Goal: Transaction & Acquisition: Book appointment/travel/reservation

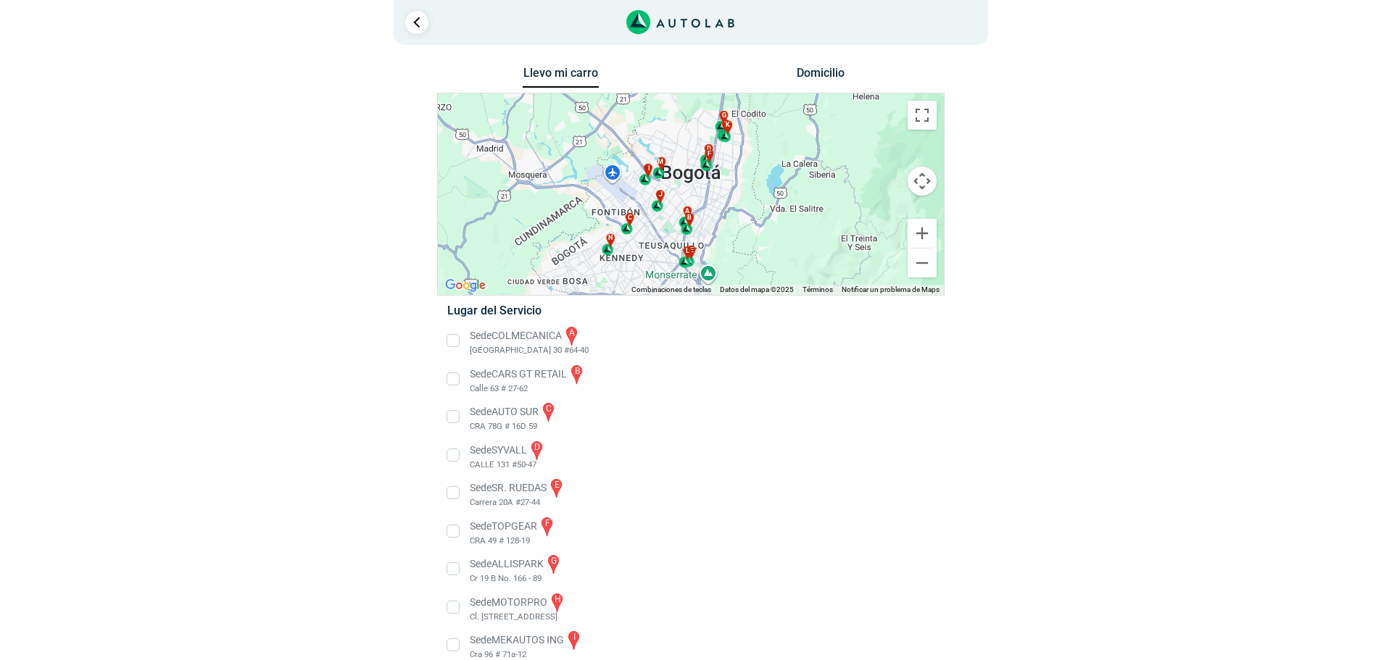
click at [833, 78] on button "Domicilio" at bounding box center [820, 76] width 76 height 21
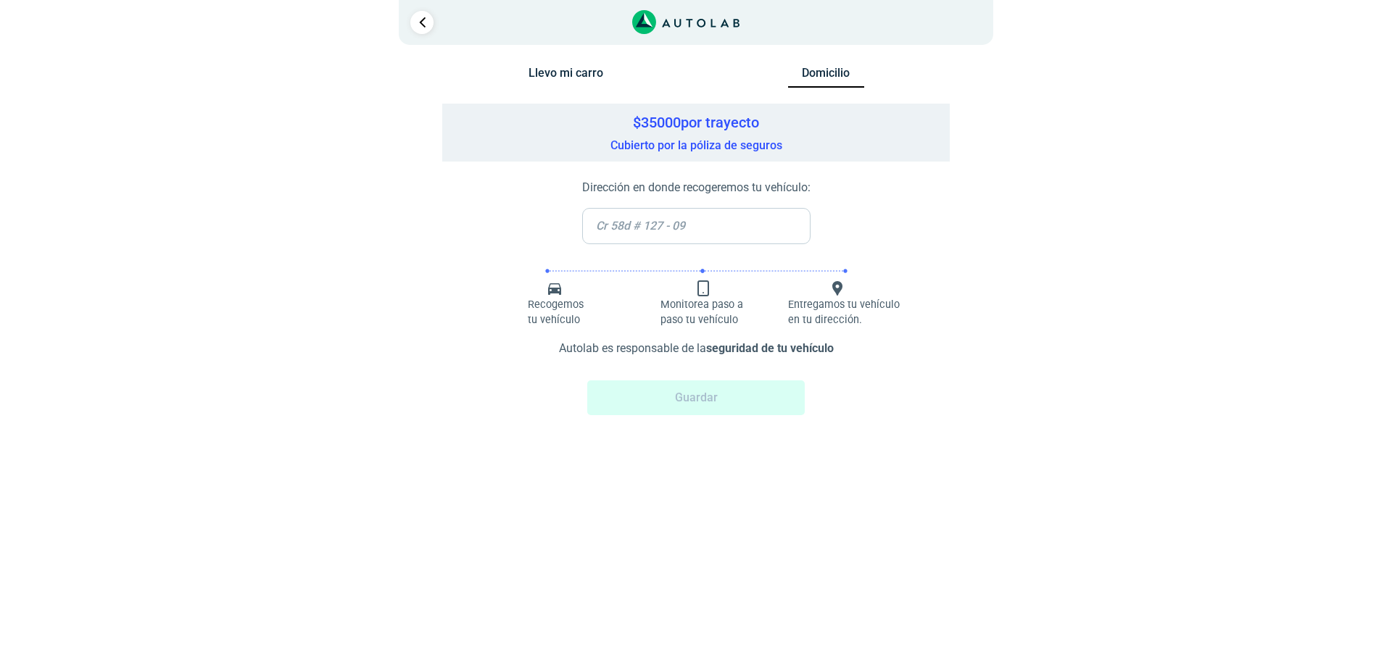
click at [580, 73] on button "Llevo mi carro" at bounding box center [566, 76] width 76 height 21
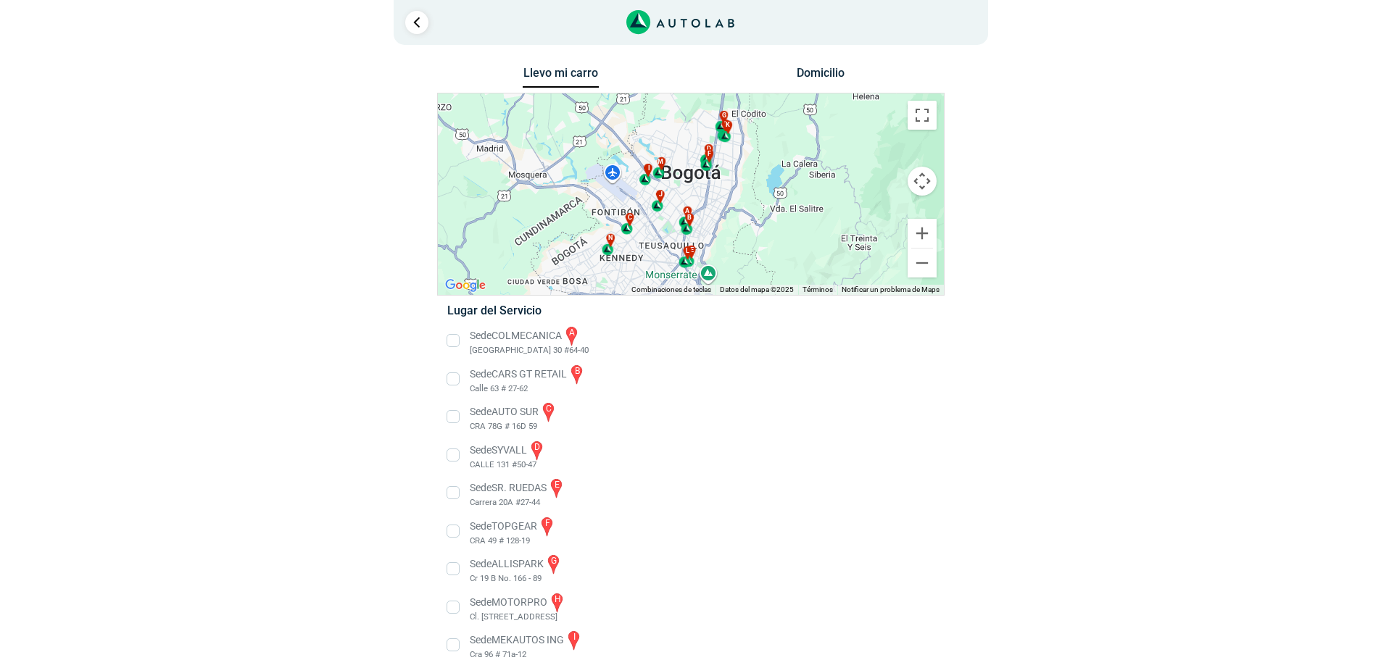
click at [456, 341] on li "Sede COLMECANICA a [GEOGRAPHIC_DATA] 30 #64-40" at bounding box center [690, 341] width 508 height 33
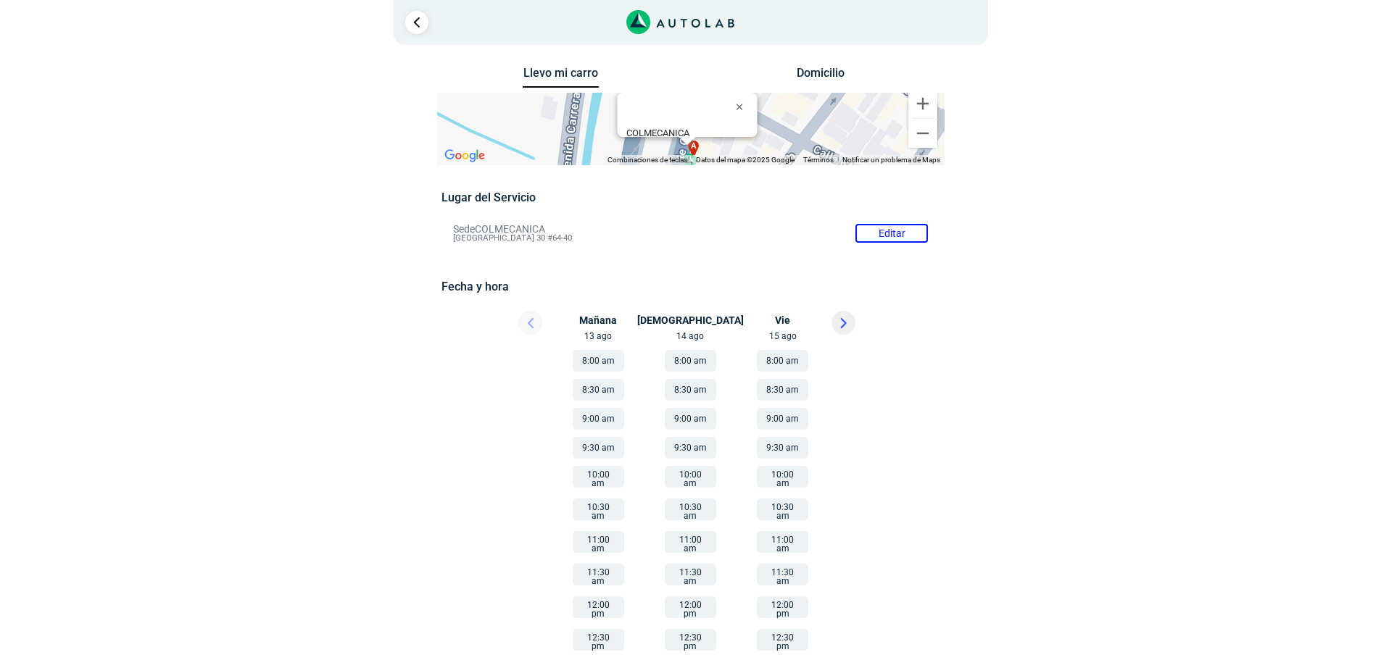
click at [845, 330] on button at bounding box center [844, 323] width 24 height 24
click at [610, 358] on button "8:00 am" at bounding box center [598, 361] width 51 height 22
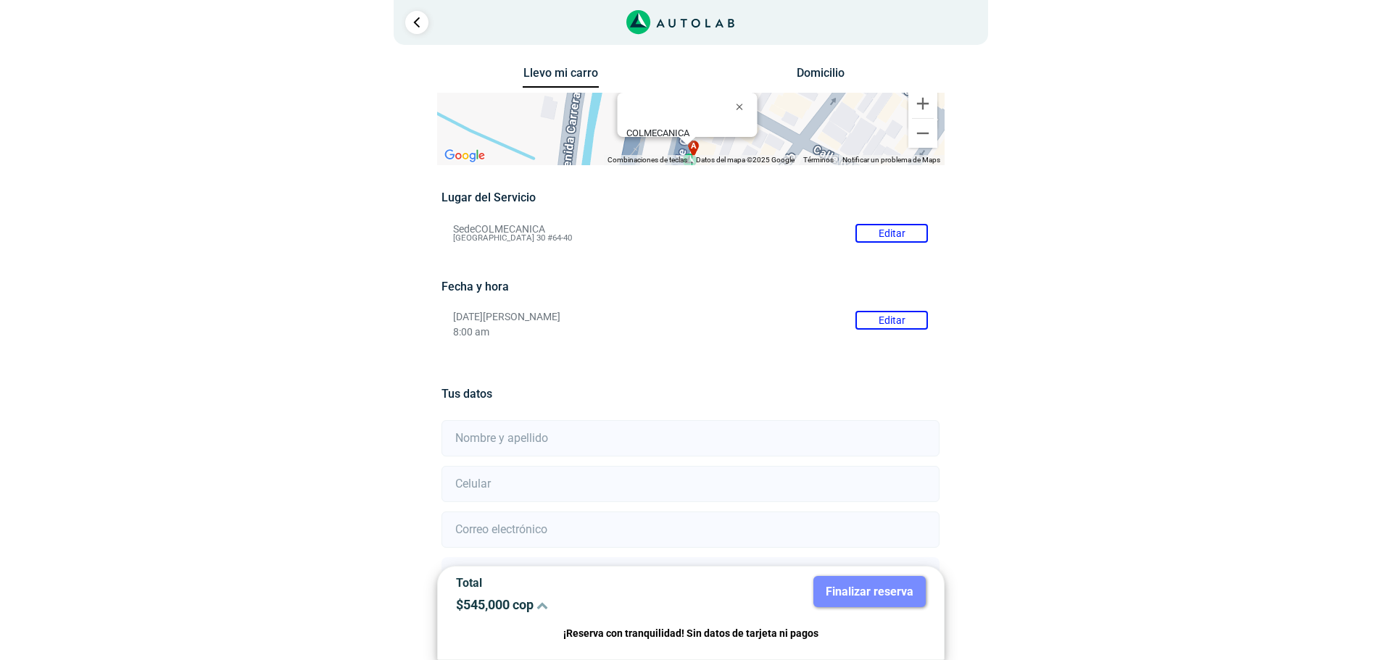
scroll to position [128, 0]
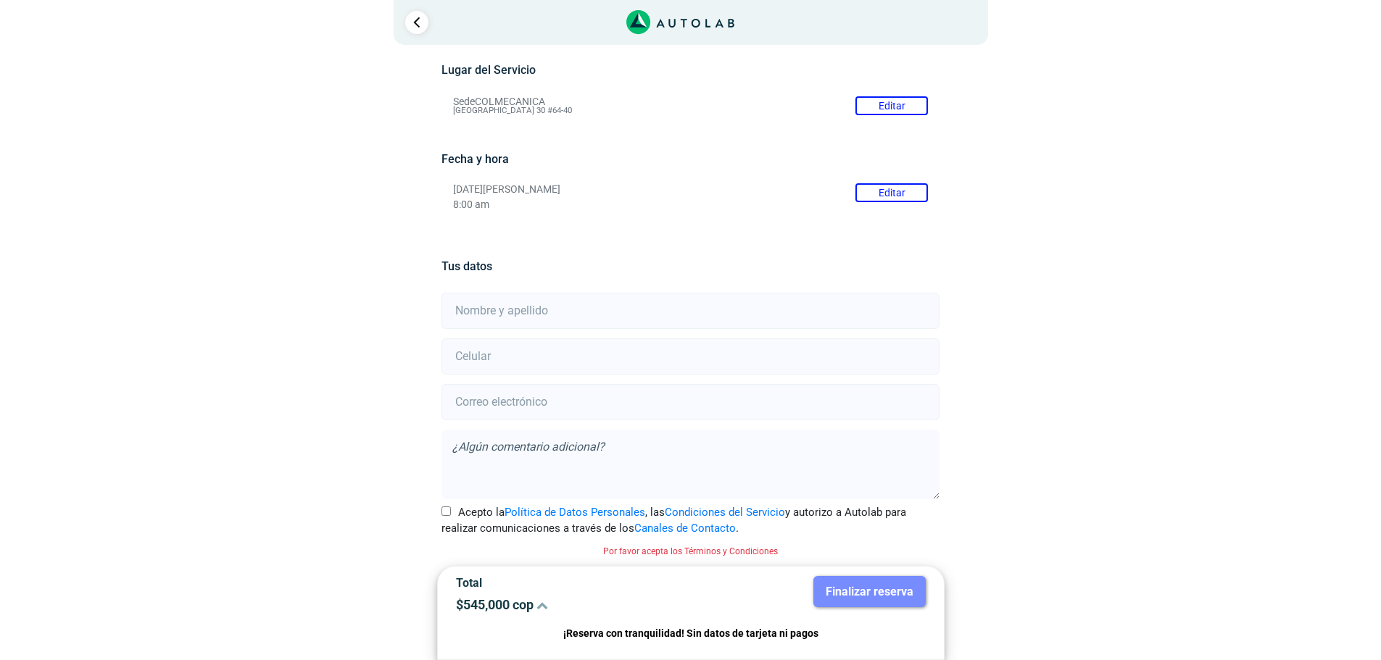
click at [676, 316] on input "text" at bounding box center [691, 311] width 498 height 36
type input "c"
type input "[PERSON_NAME]"
click at [647, 360] on input "number" at bounding box center [691, 357] width 498 height 36
type input "3208534466"
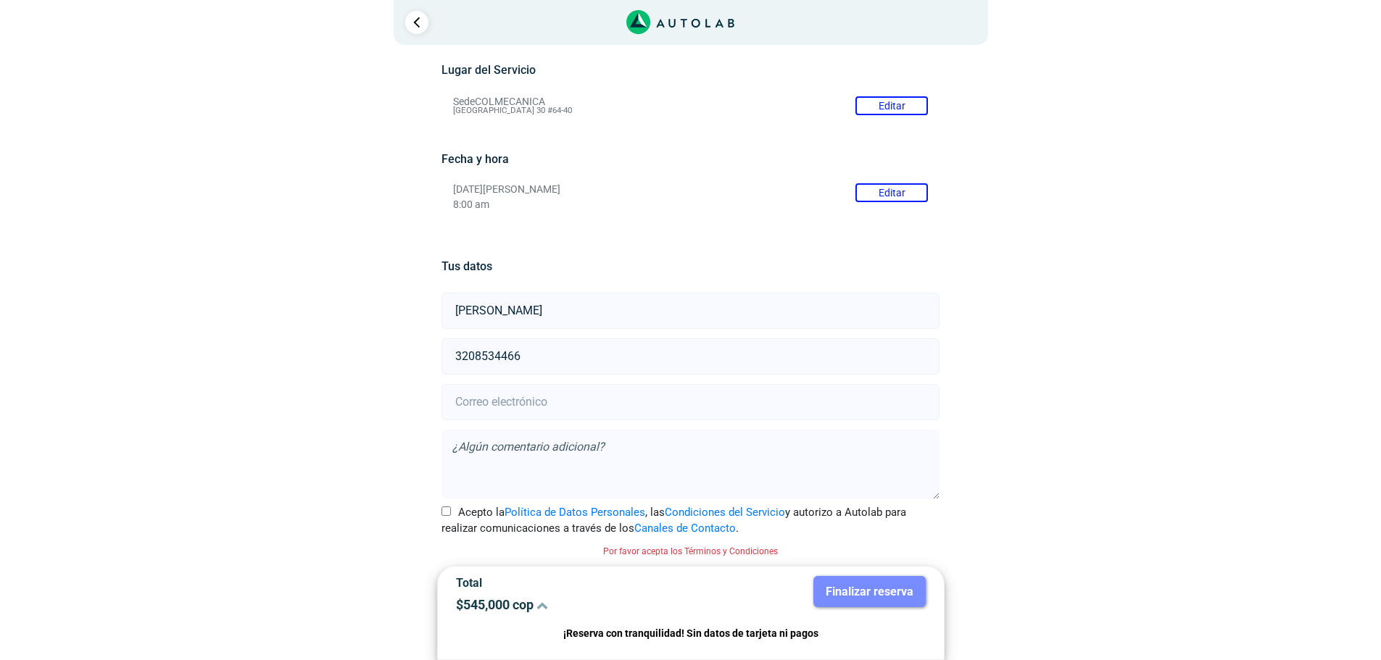
click at [634, 418] on input "email" at bounding box center [691, 402] width 498 height 36
type input "[EMAIL_ADDRESS][DOMAIN_NAME]"
click at [409, 27] on link "Ir al paso anterior" at bounding box center [416, 22] width 23 height 23
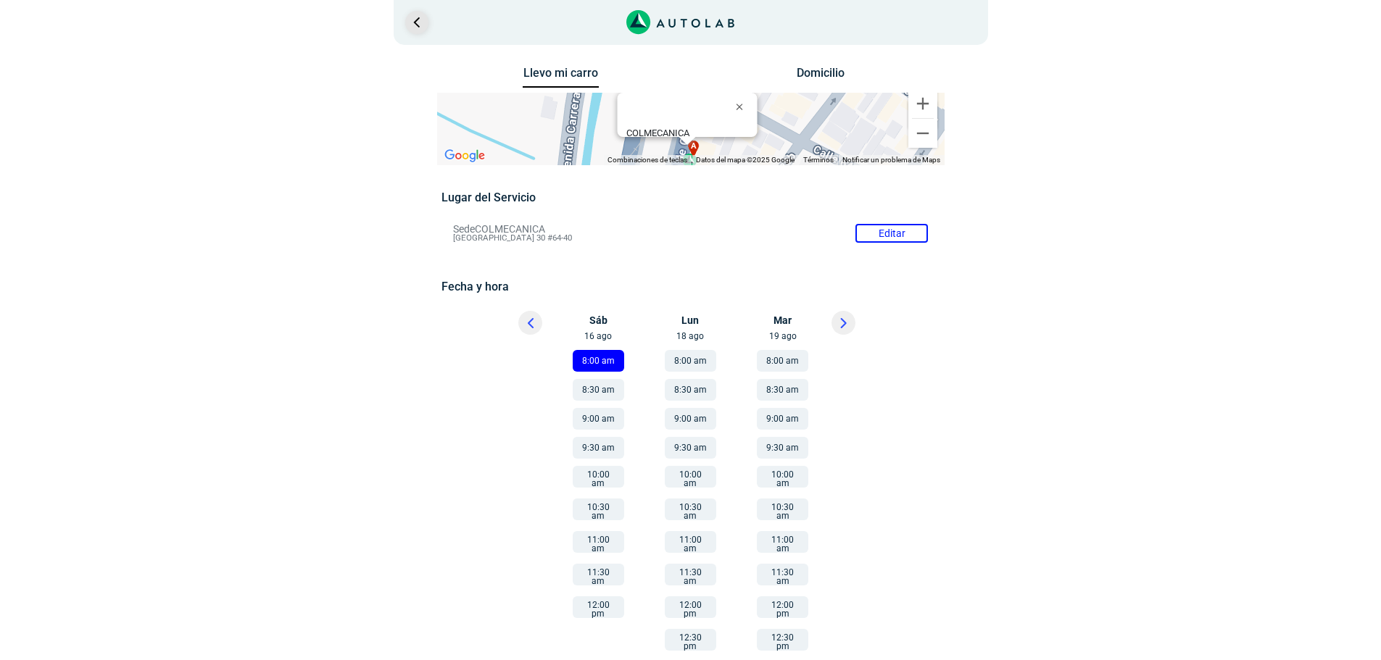
click at [409, 27] on link "Ir al paso anterior" at bounding box center [416, 22] width 23 height 23
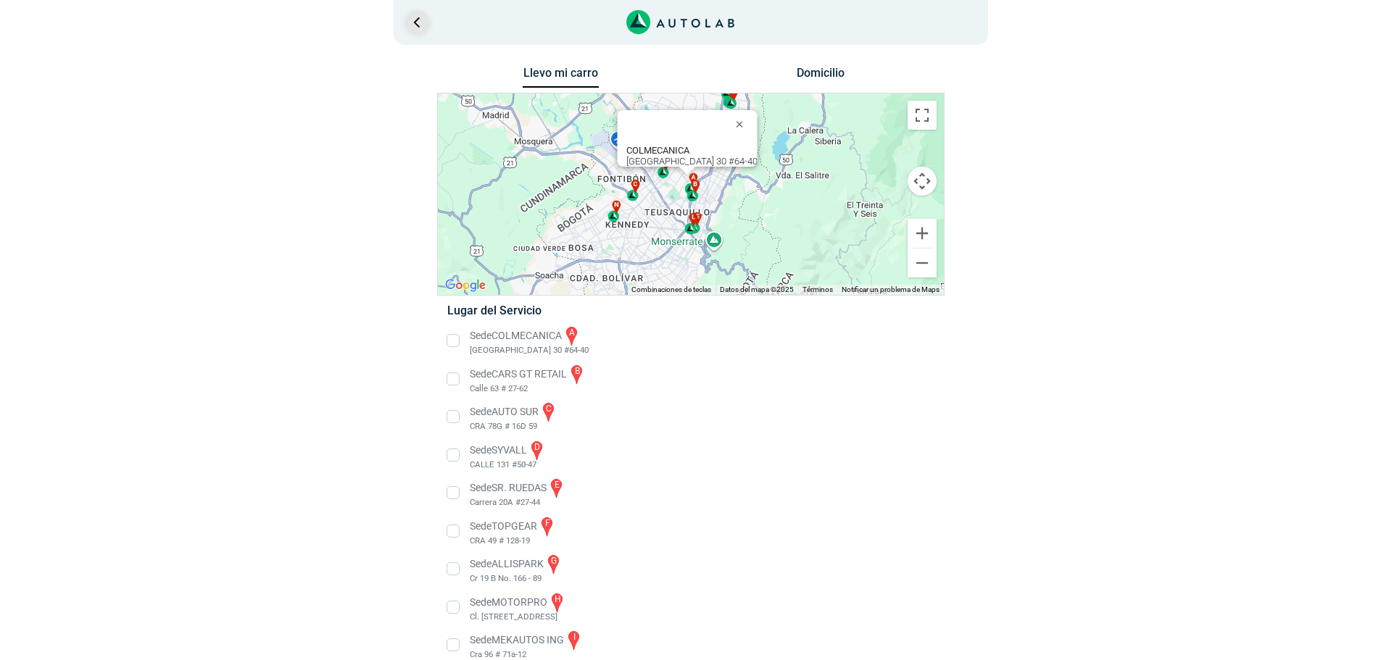
click at [409, 27] on link "Ir al paso anterior" at bounding box center [416, 22] width 23 height 23
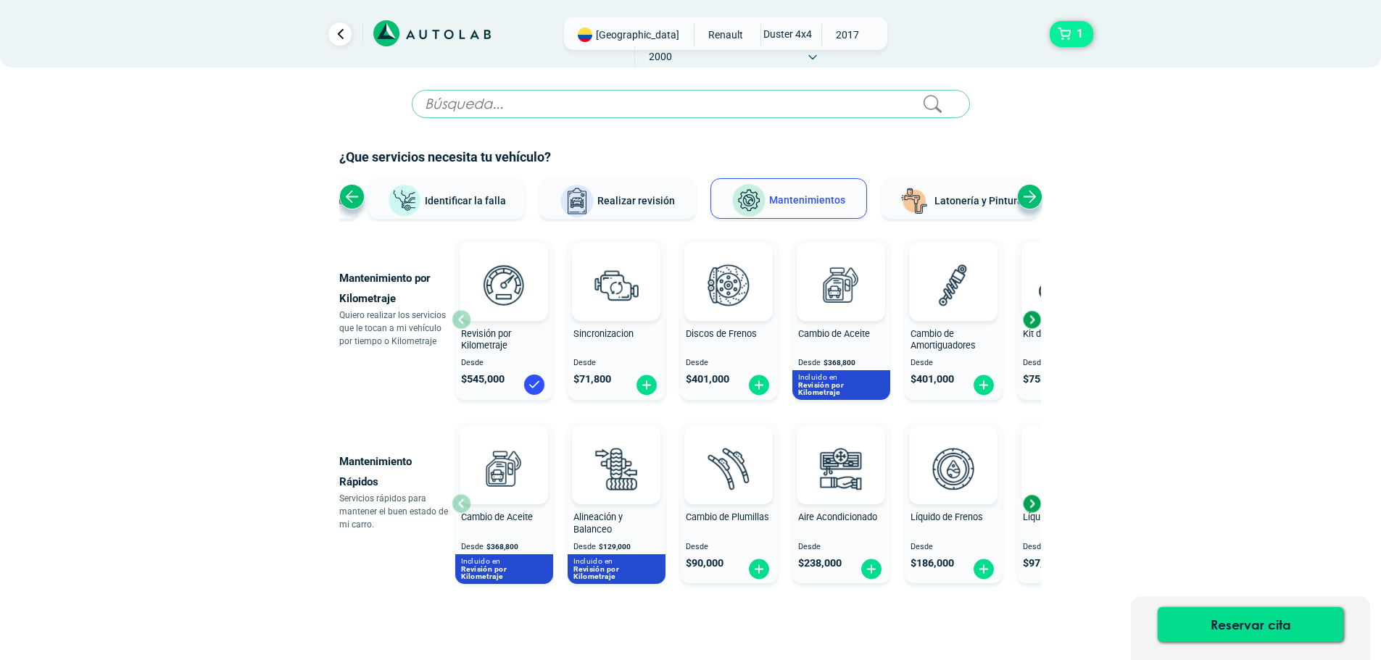
click at [1079, 35] on span "1" at bounding box center [1080, 34] width 14 height 25
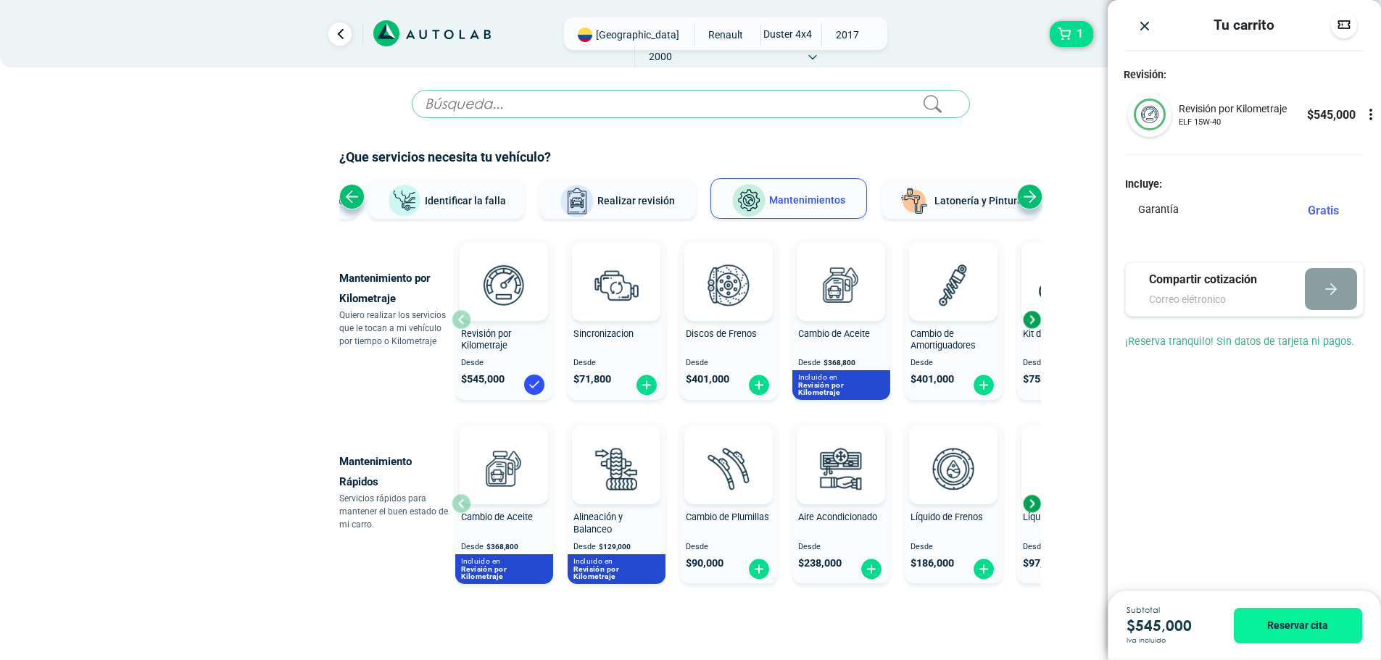
click at [1370, 115] on icon at bounding box center [1371, 114] width 14 height 14
click at [979, 144] on div at bounding box center [690, 139] width 703 height 18
click at [1035, 318] on div "Next slide" at bounding box center [1032, 320] width 22 height 22
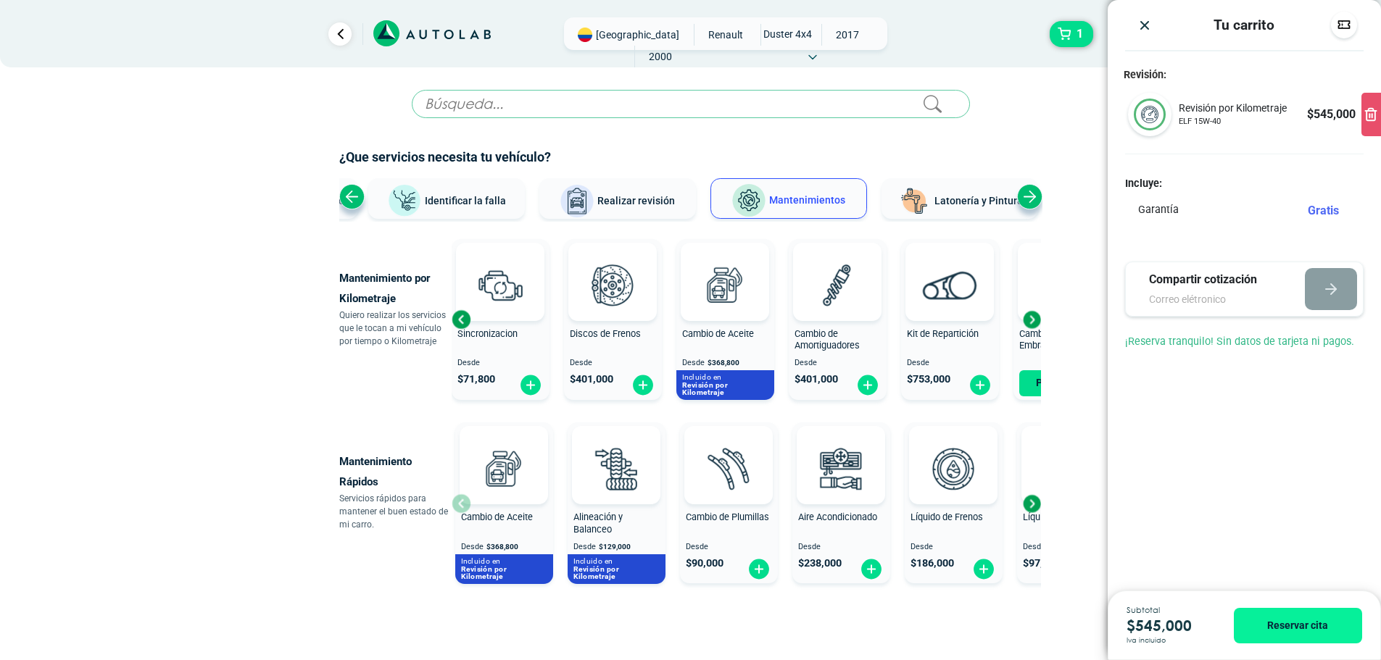
click at [1035, 318] on div "Next slide" at bounding box center [1032, 320] width 22 height 22
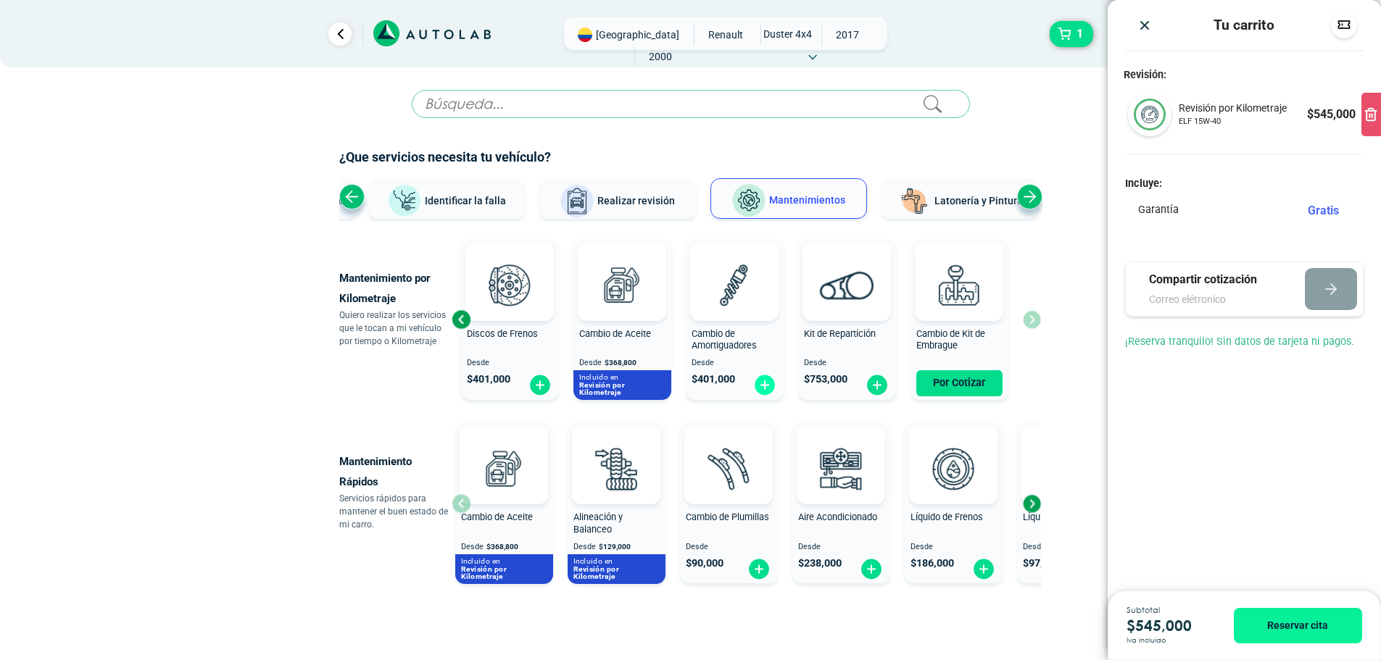
click at [765, 390] on img at bounding box center [764, 385] width 23 height 22
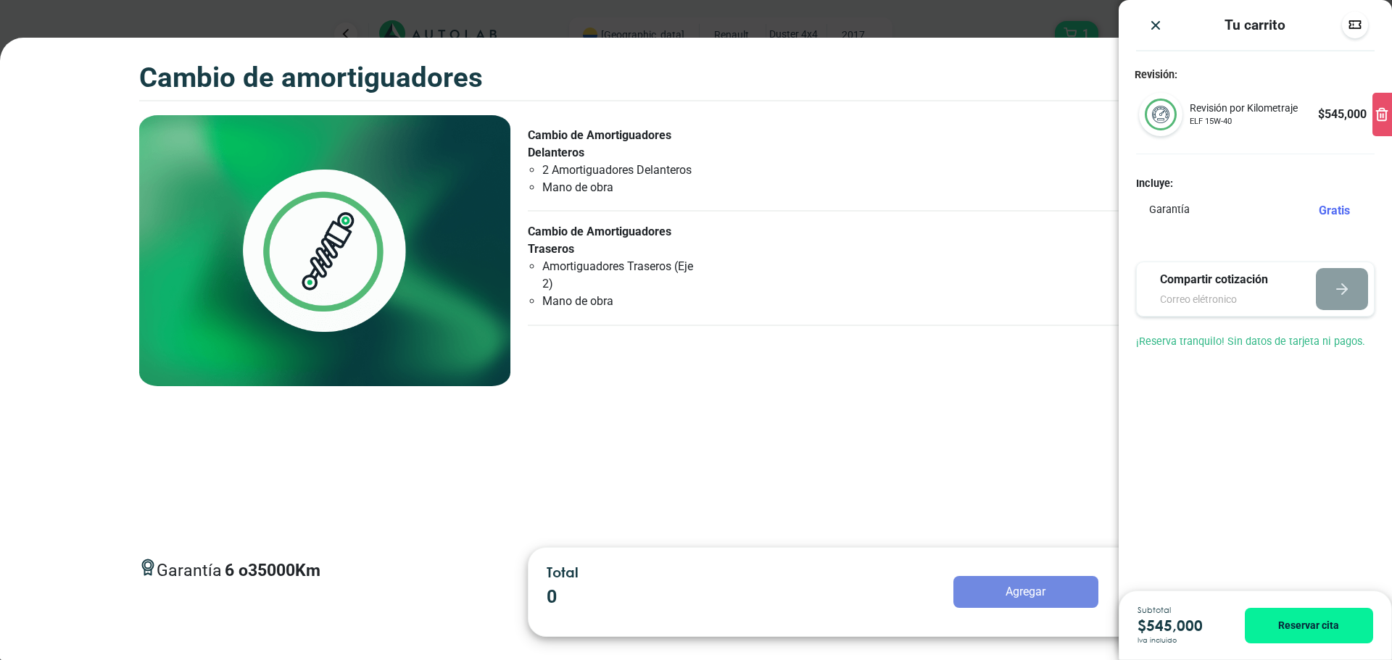
click at [1153, 20] on img "Close" at bounding box center [1155, 25] width 14 height 14
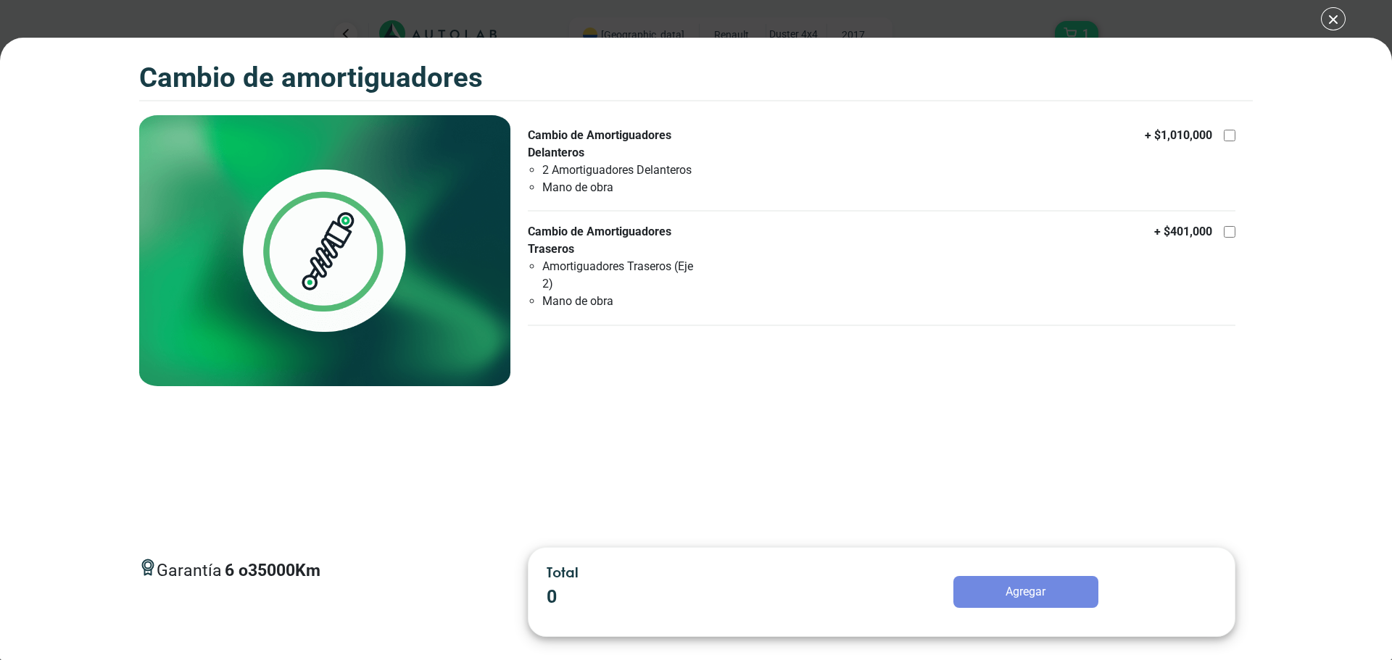
click at [1336, 23] on div "CAMBIO DE AMORTIGUADORES 1 CAMBIO DE AMORTIGUADORES 6 35000 Km" at bounding box center [696, 330] width 1392 height 660
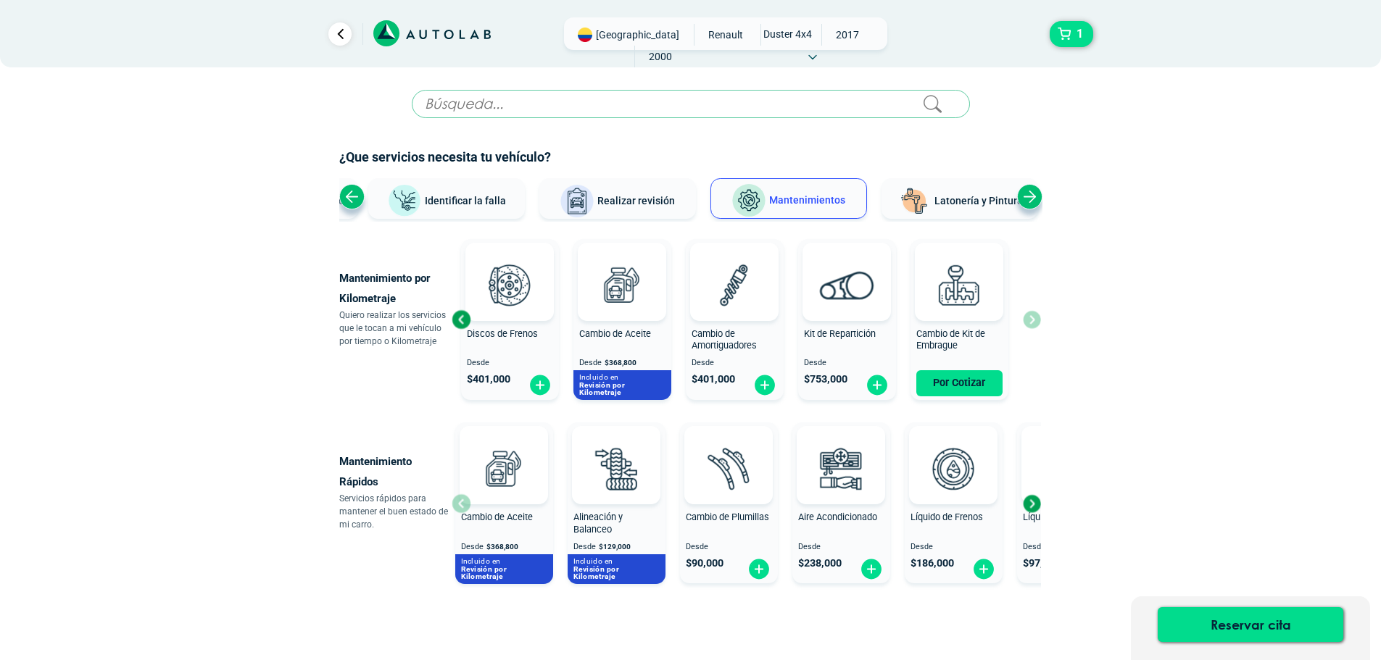
click at [505, 327] on div "Discos de Frenos Desde $ 401,000" at bounding box center [510, 320] width 98 height 154
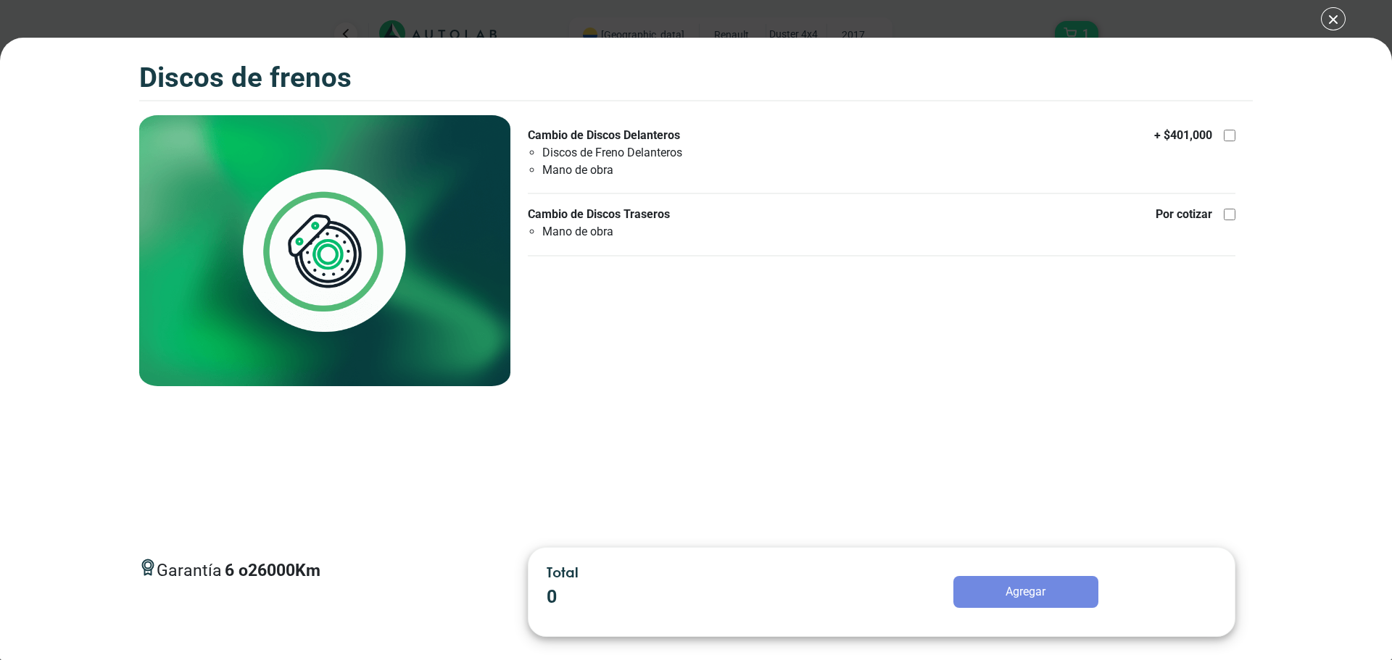
click at [1339, 20] on div "Discos de Frenos 1 Discos de Frenos 6 26000" at bounding box center [696, 330] width 1392 height 660
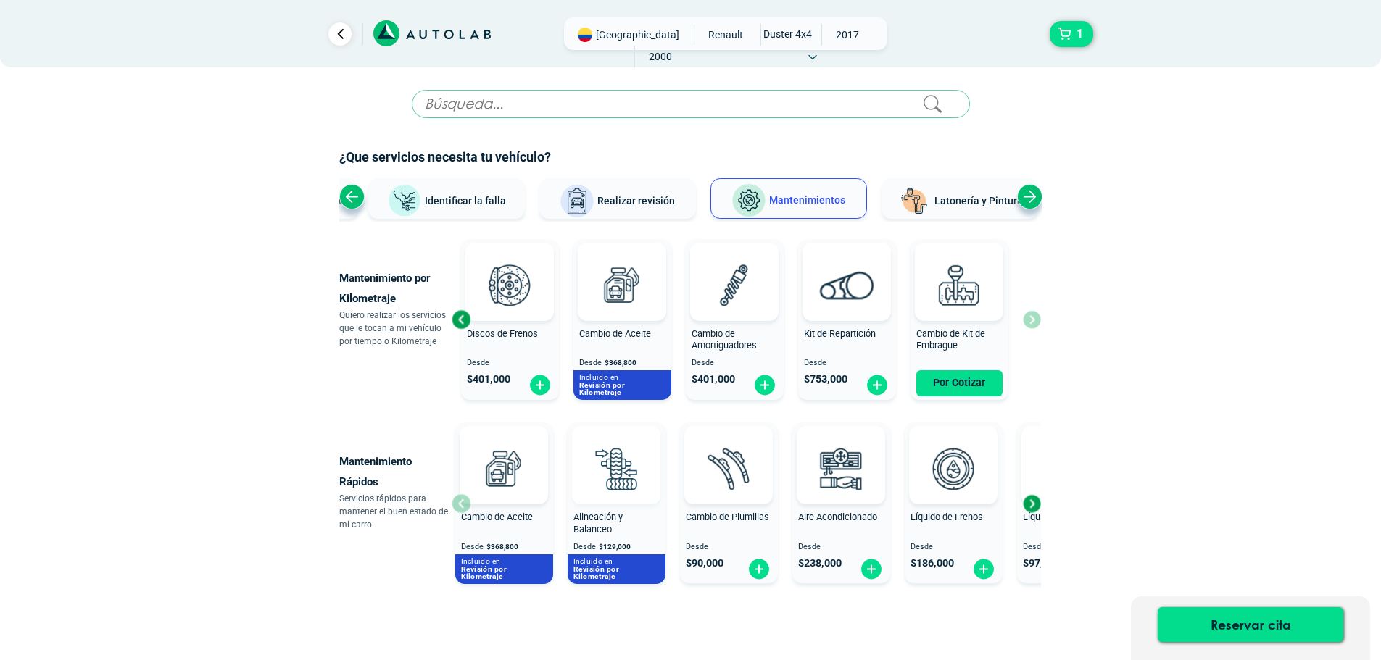
click at [631, 466] on img at bounding box center [616, 469] width 64 height 64
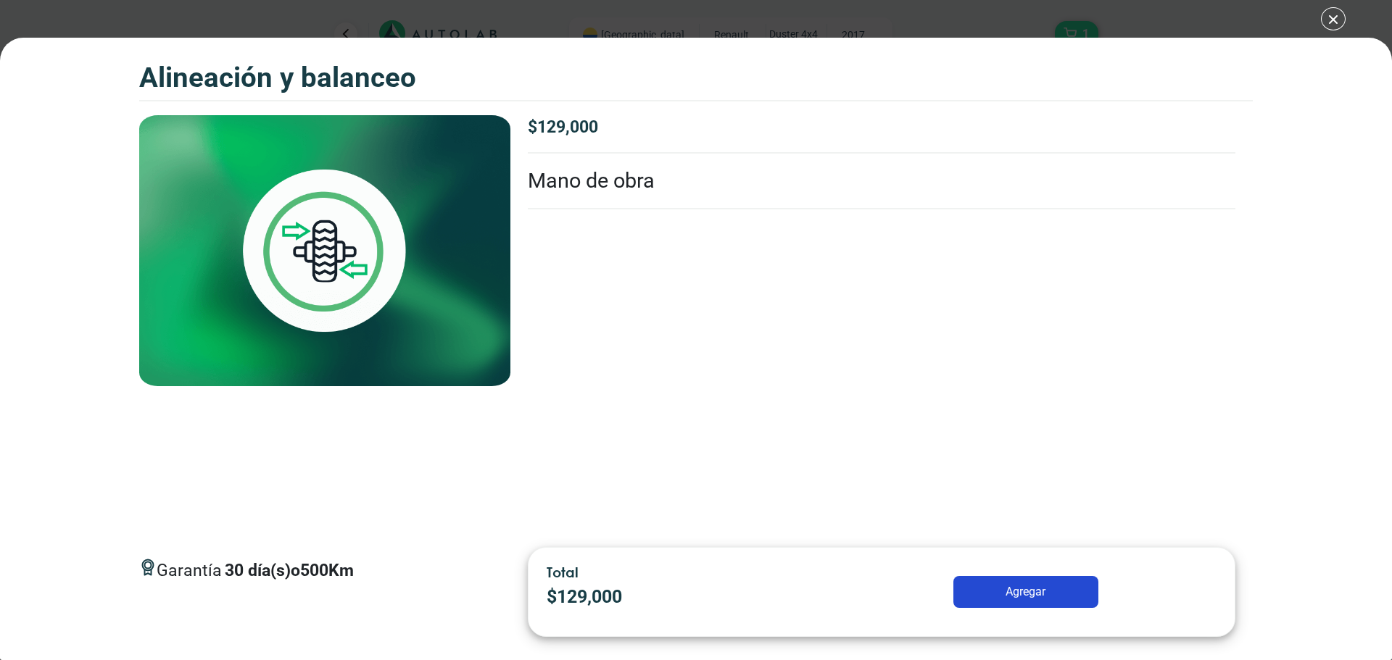
click at [1335, 19] on div "Alineación y Balanceo 1 Alineación y Balanceo 30 500 Km" at bounding box center [696, 330] width 1392 height 660
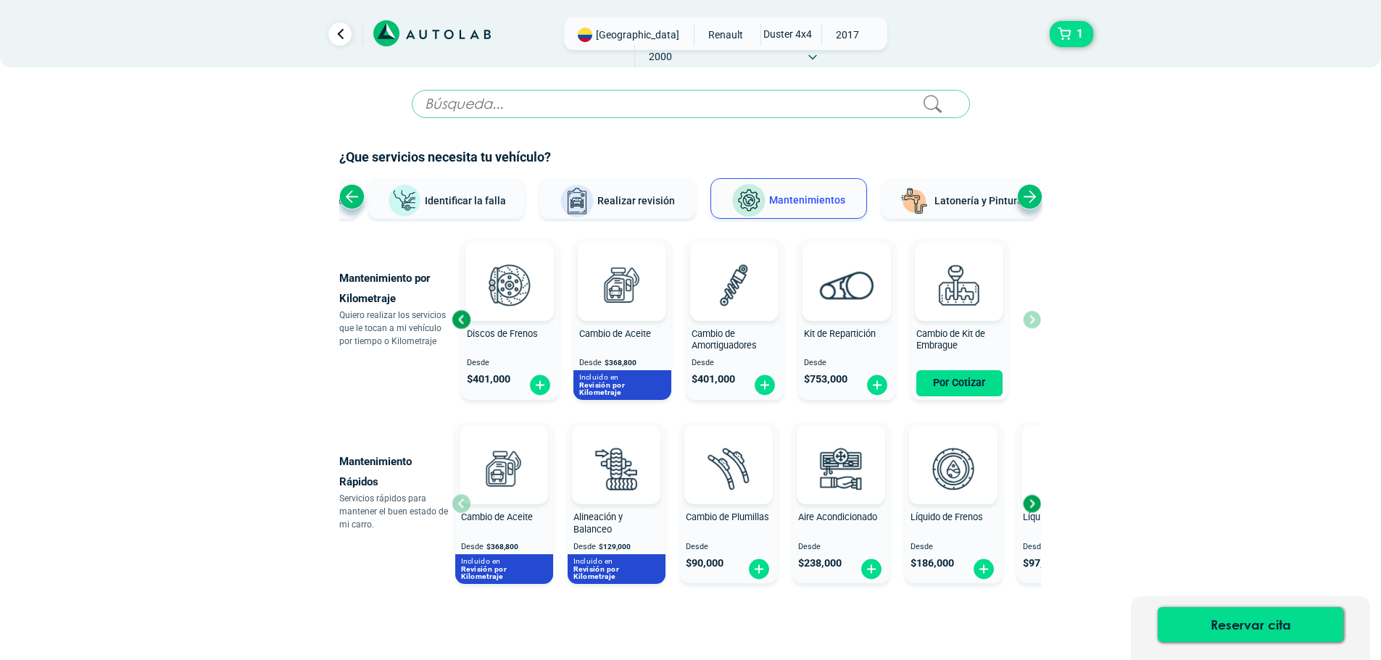
click at [1034, 505] on div "Next slide" at bounding box center [1032, 504] width 22 height 22
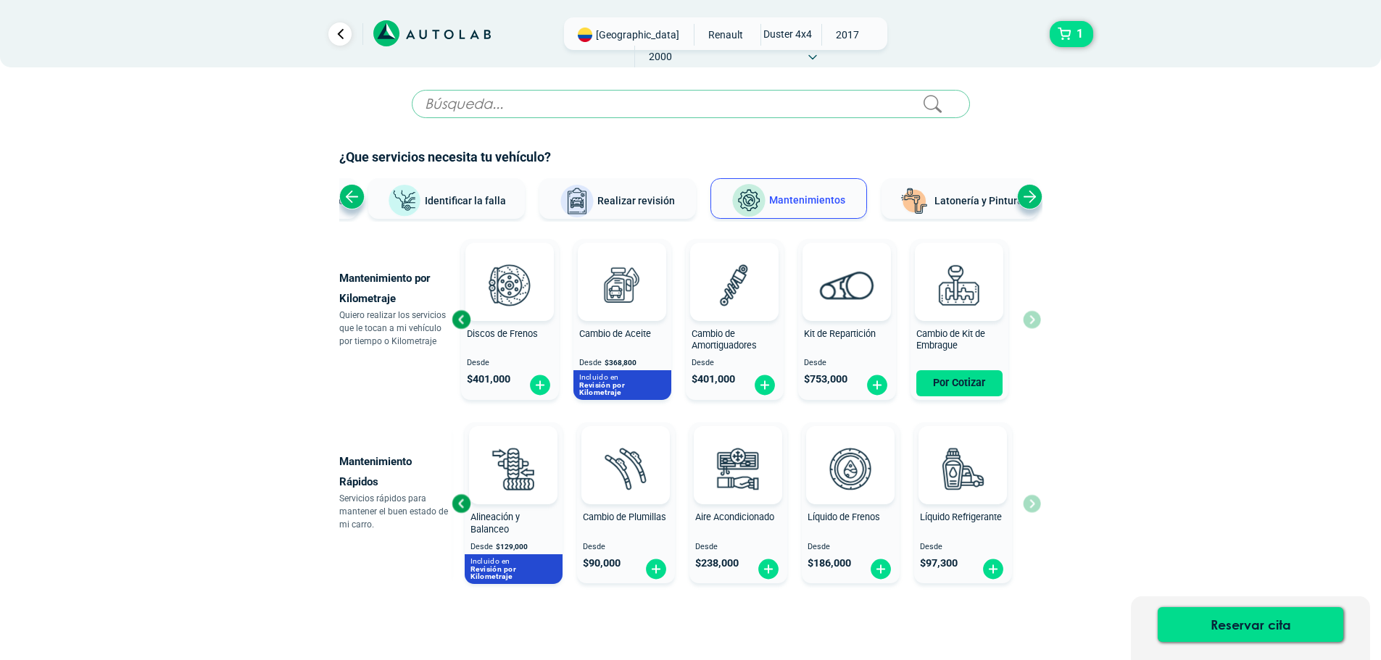
click at [865, 328] on span "Kit de Repartición" at bounding box center [840, 333] width 72 height 11
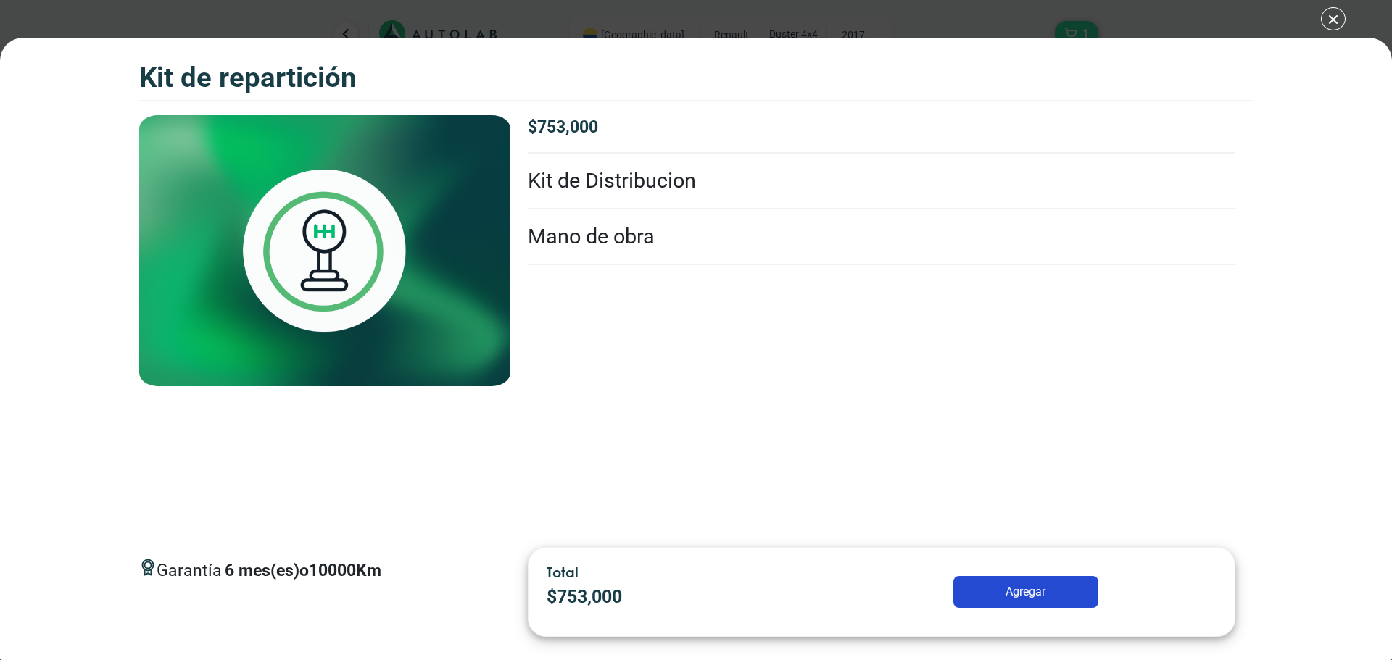
click at [1341, 19] on div "Kit de Repartición 1 Kit de Repartición 6" at bounding box center [696, 330] width 1392 height 660
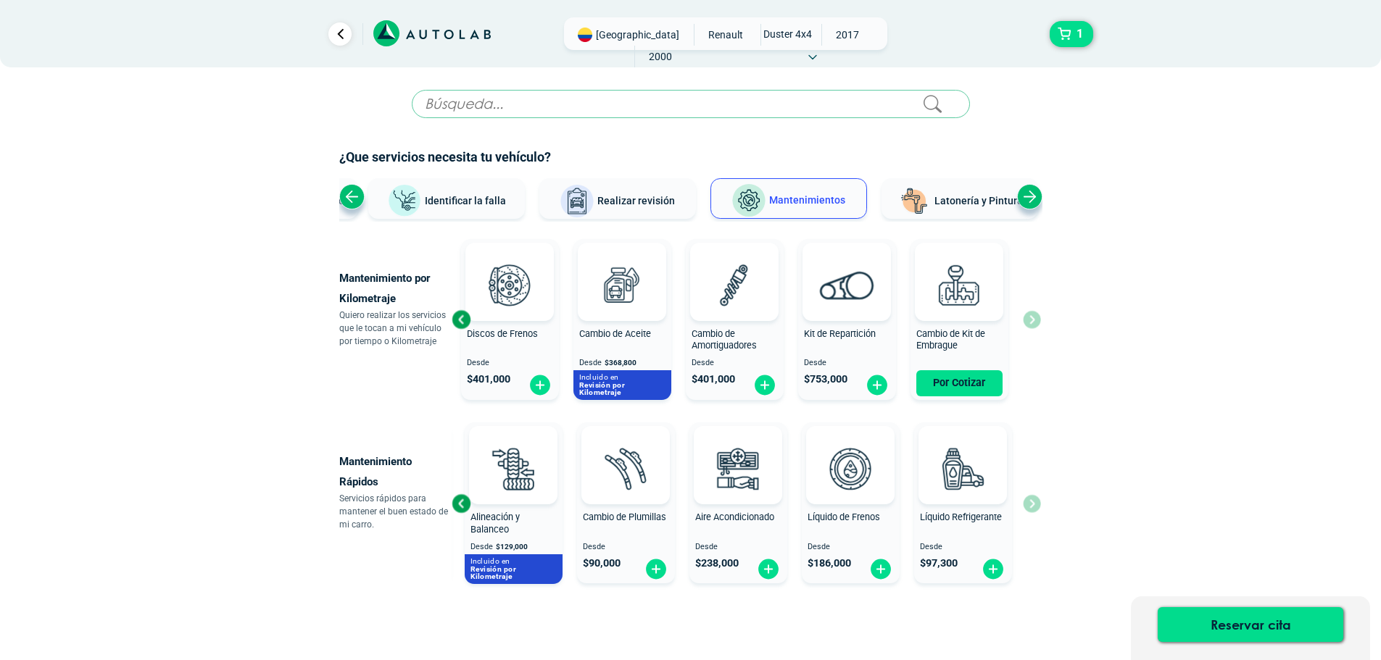
click at [466, 320] on div "Previous slide" at bounding box center [461, 320] width 22 height 22
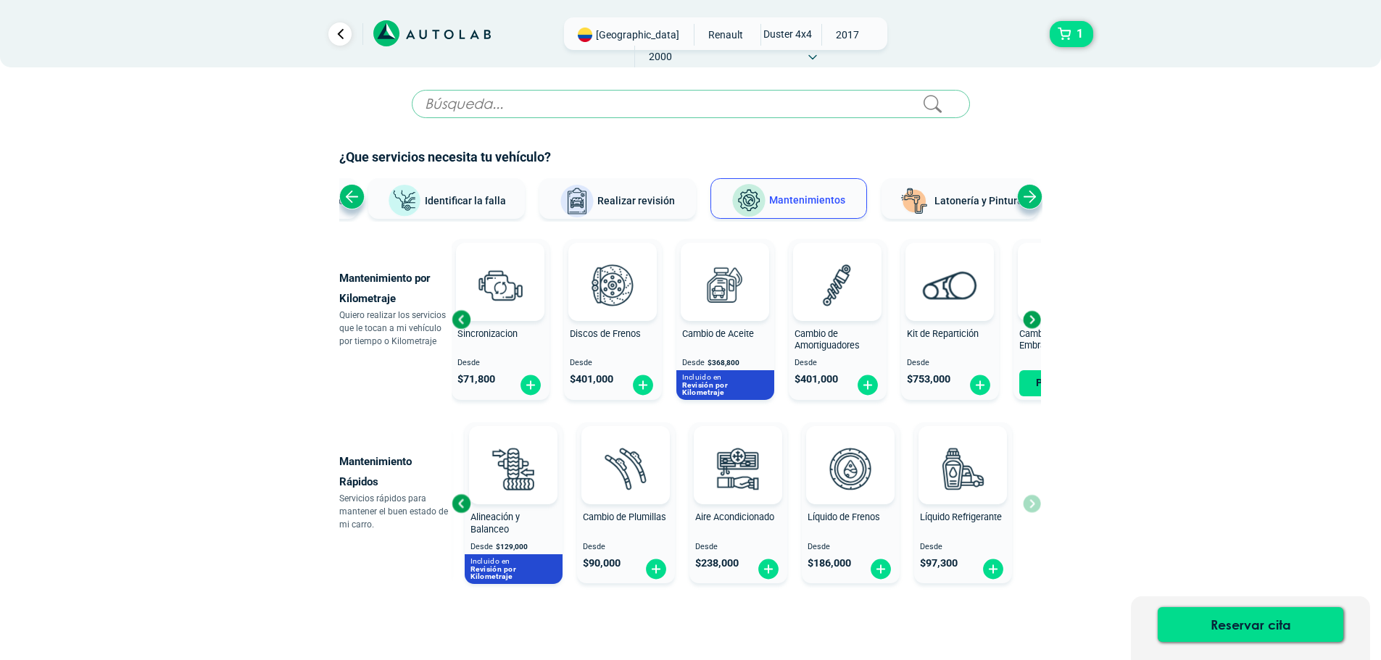
click at [466, 320] on div "Previous slide" at bounding box center [461, 320] width 22 height 22
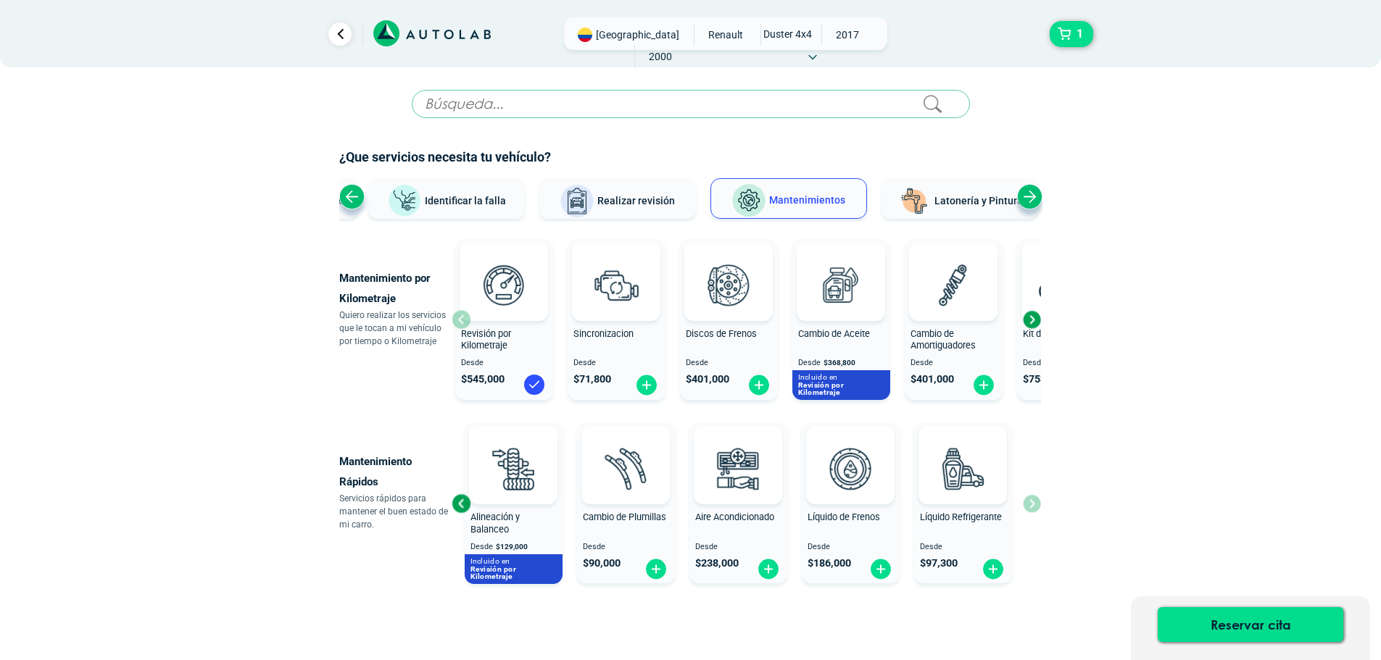
click at [466, 320] on div at bounding box center [504, 282] width 88 height 78
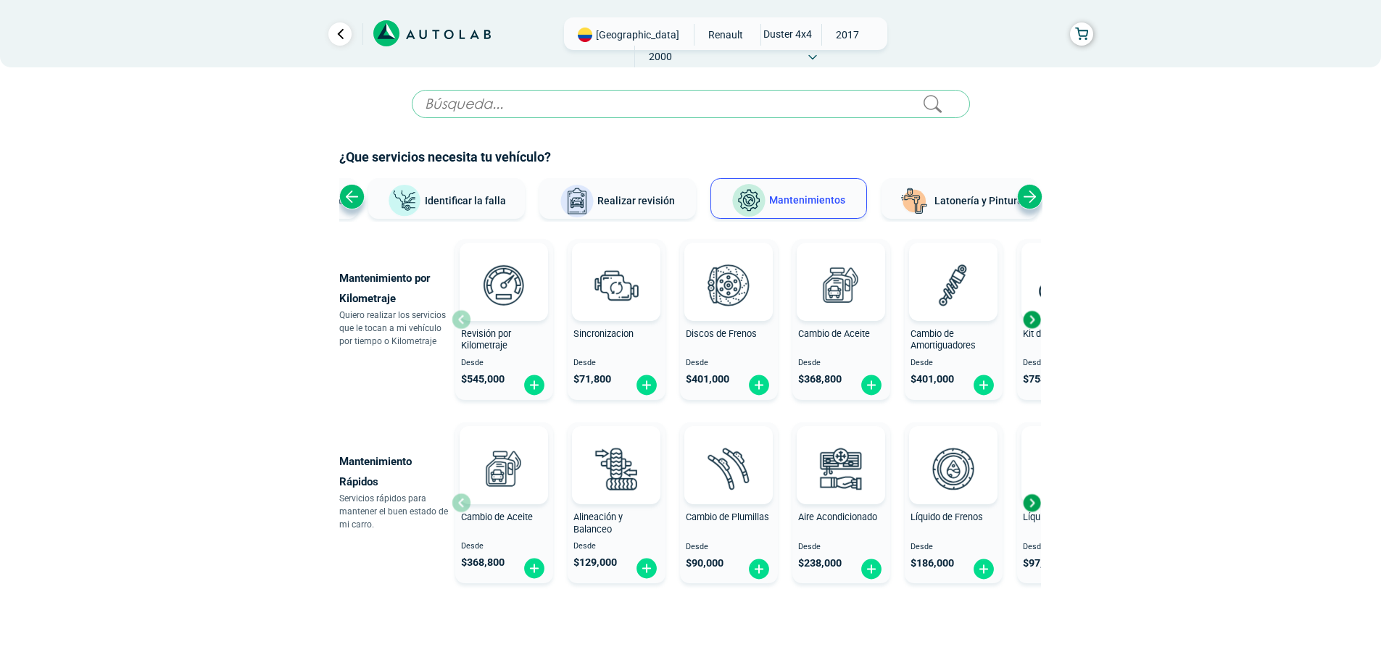
click at [466, 320] on div at bounding box center [504, 282] width 88 height 78
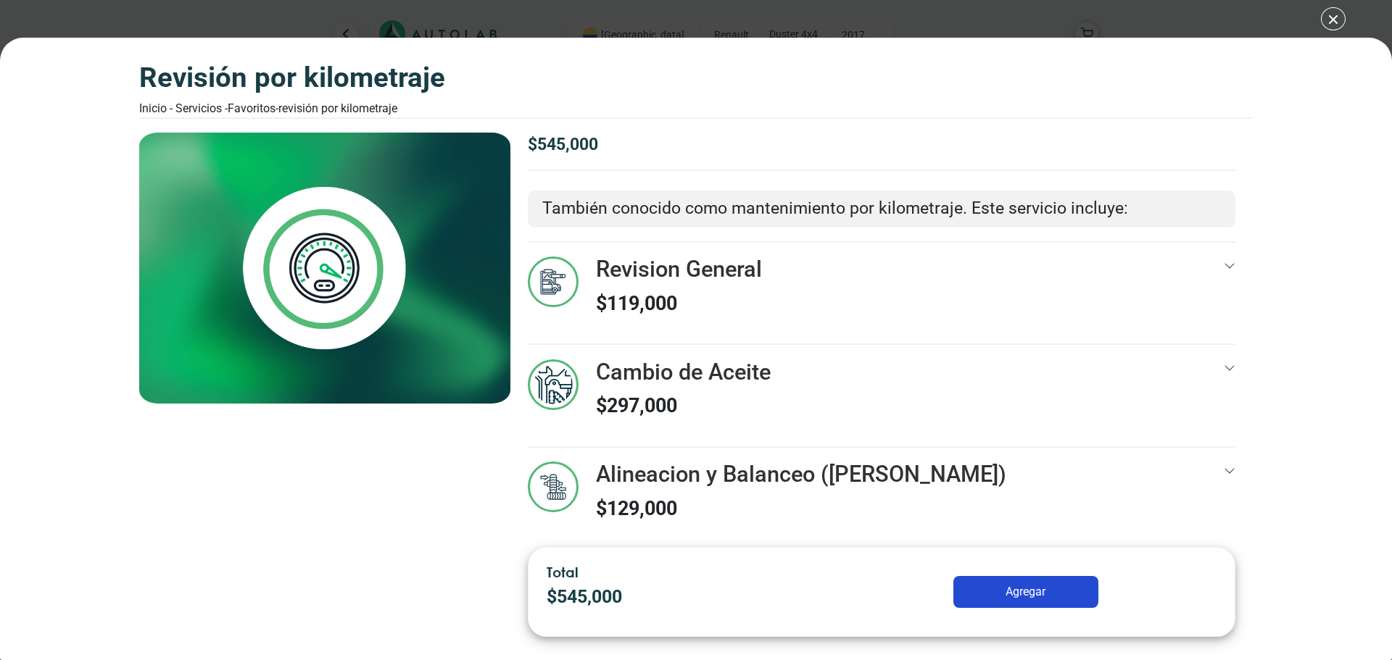
click at [1224, 260] on icon at bounding box center [1230, 266] width 12 height 12
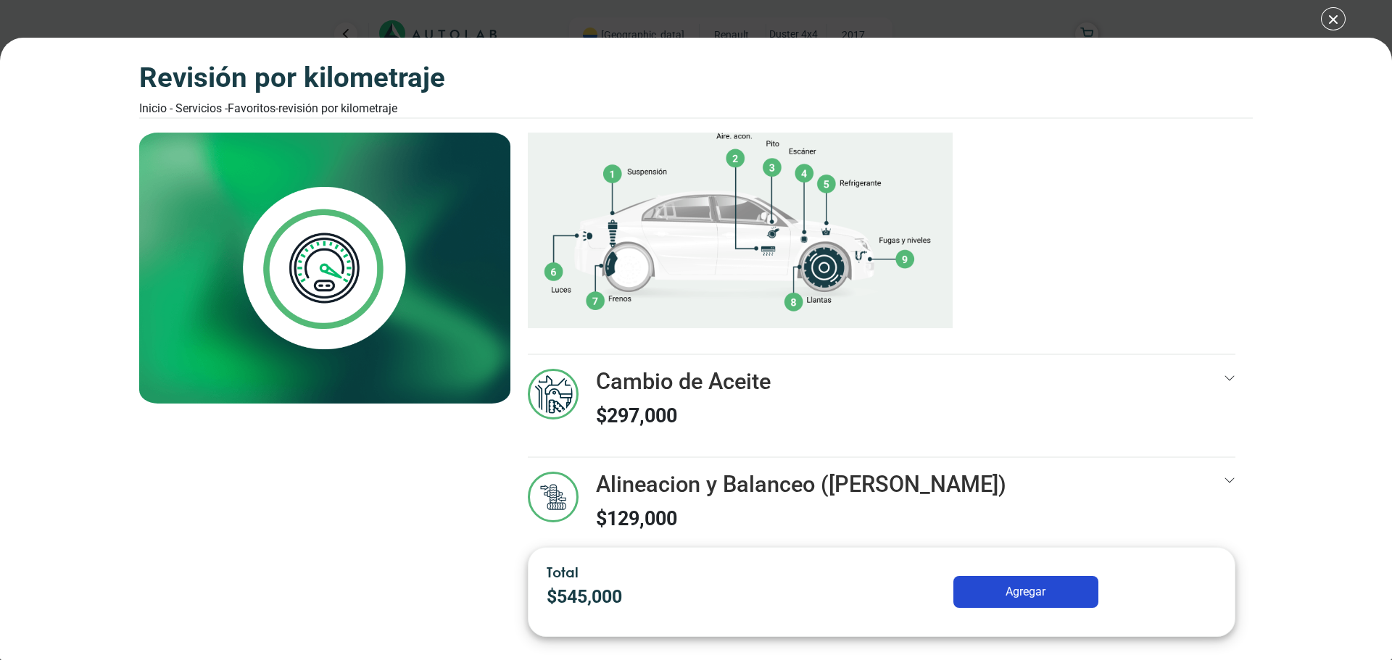
scroll to position [400, 0]
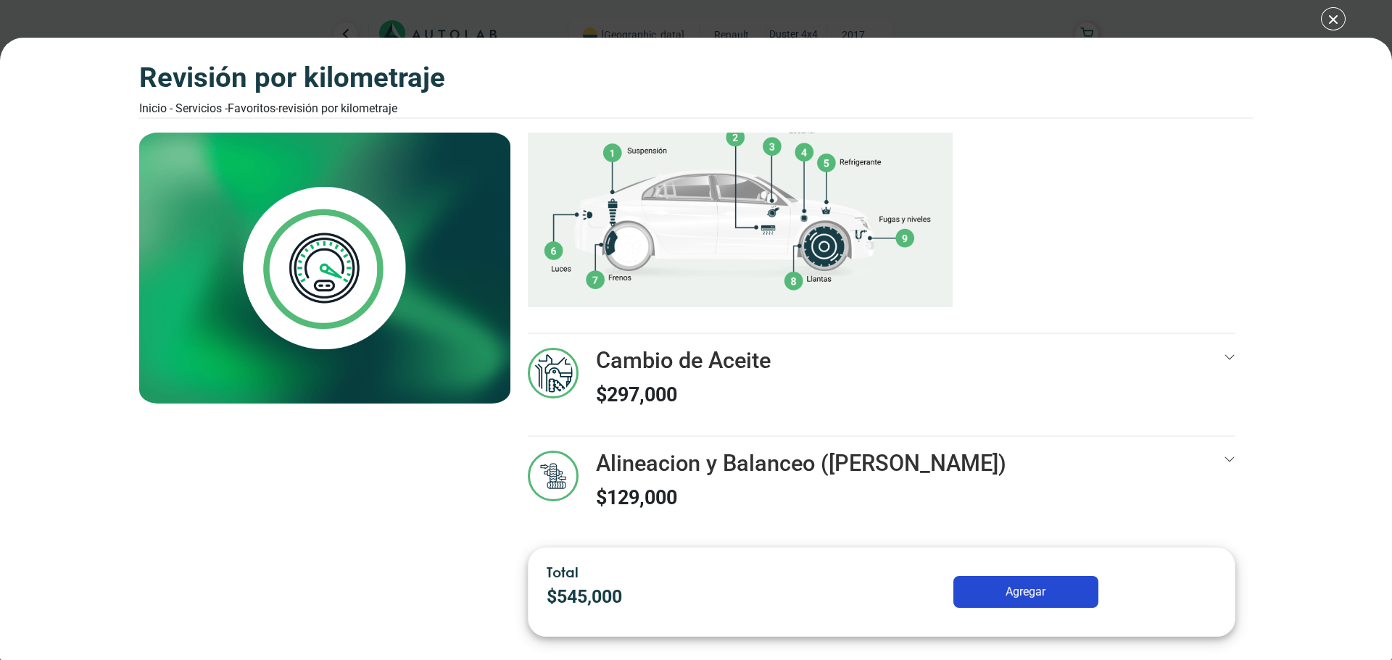
click at [1224, 357] on icon at bounding box center [1230, 358] width 12 height 12
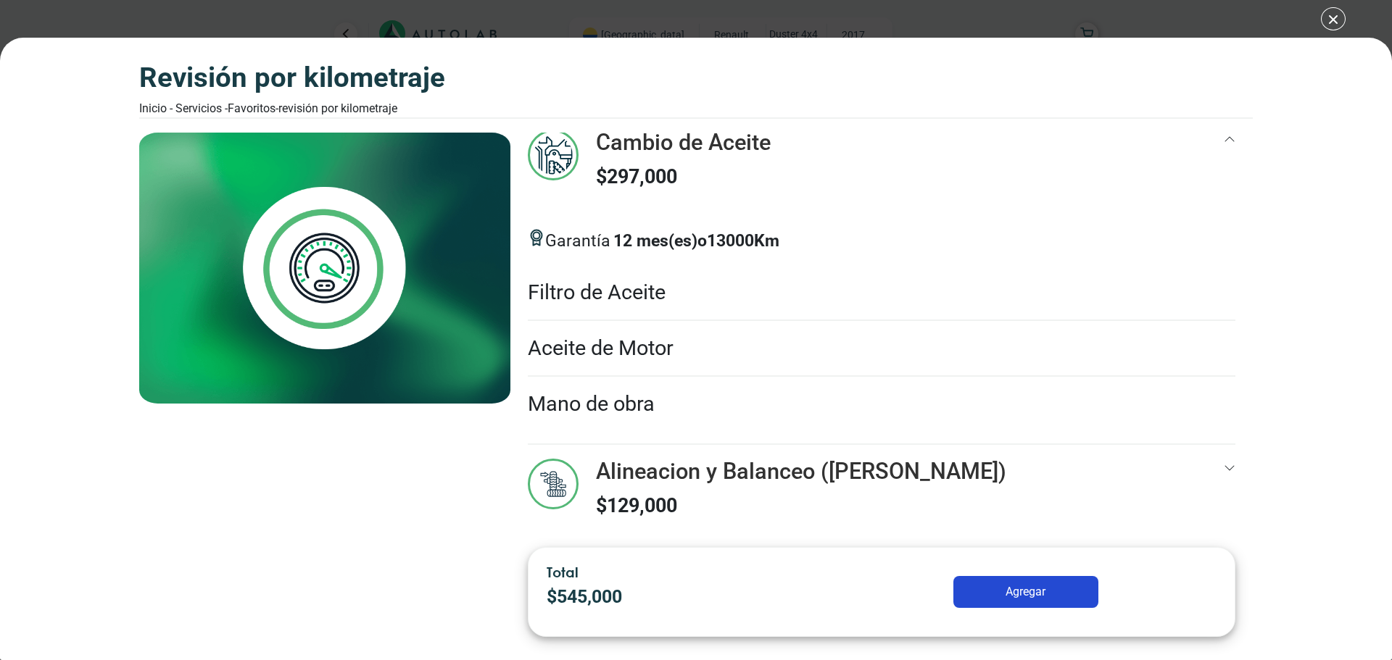
scroll to position [626, 0]
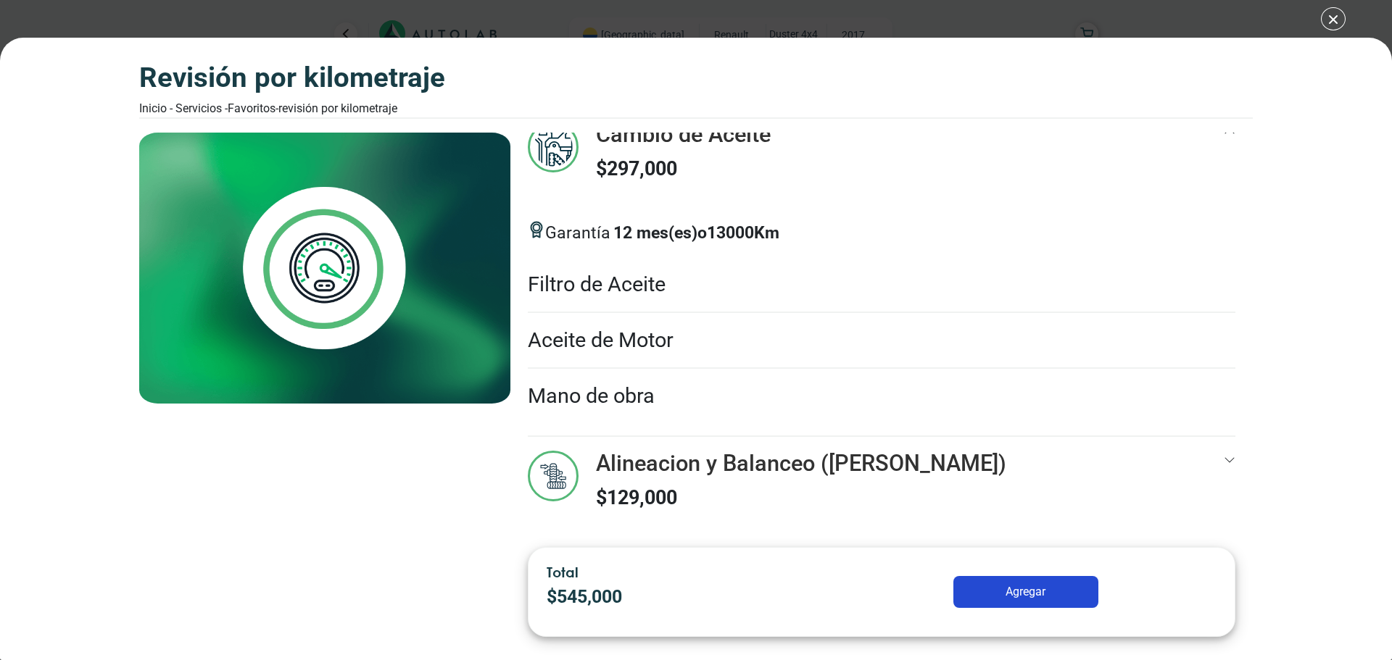
click at [1225, 459] on icon at bounding box center [1229, 459] width 9 height 5
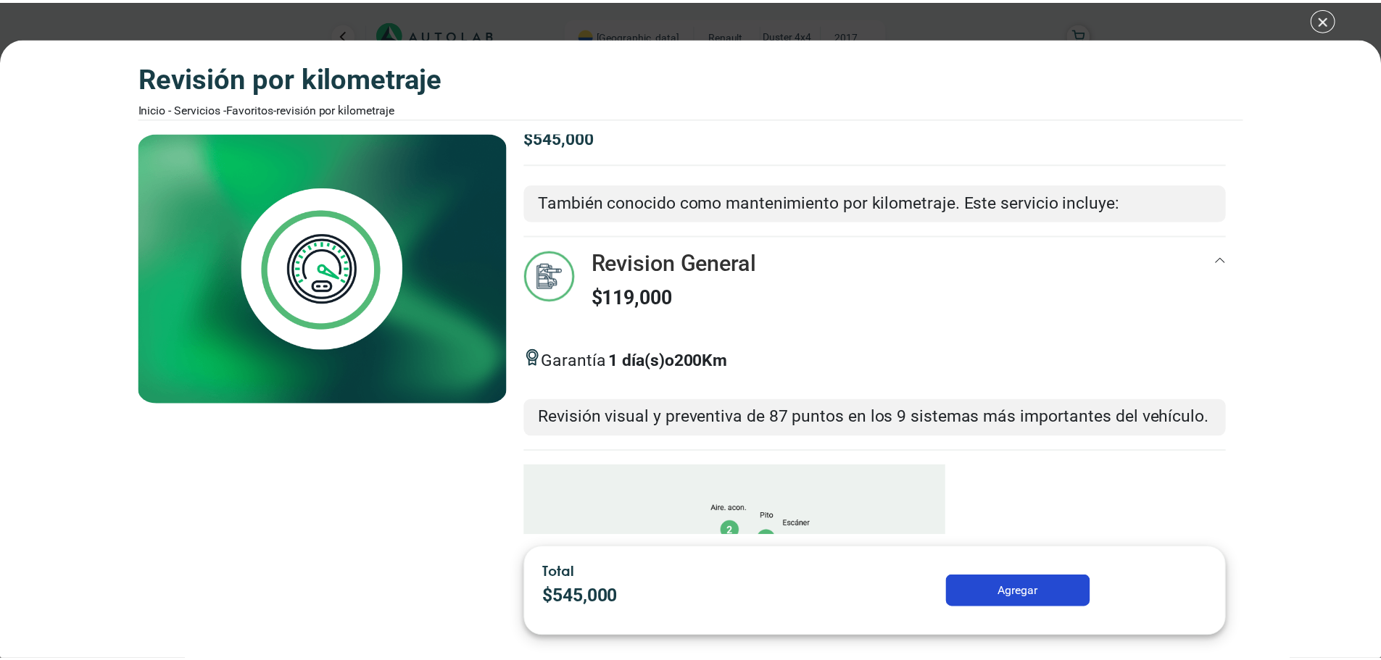
scroll to position [0, 0]
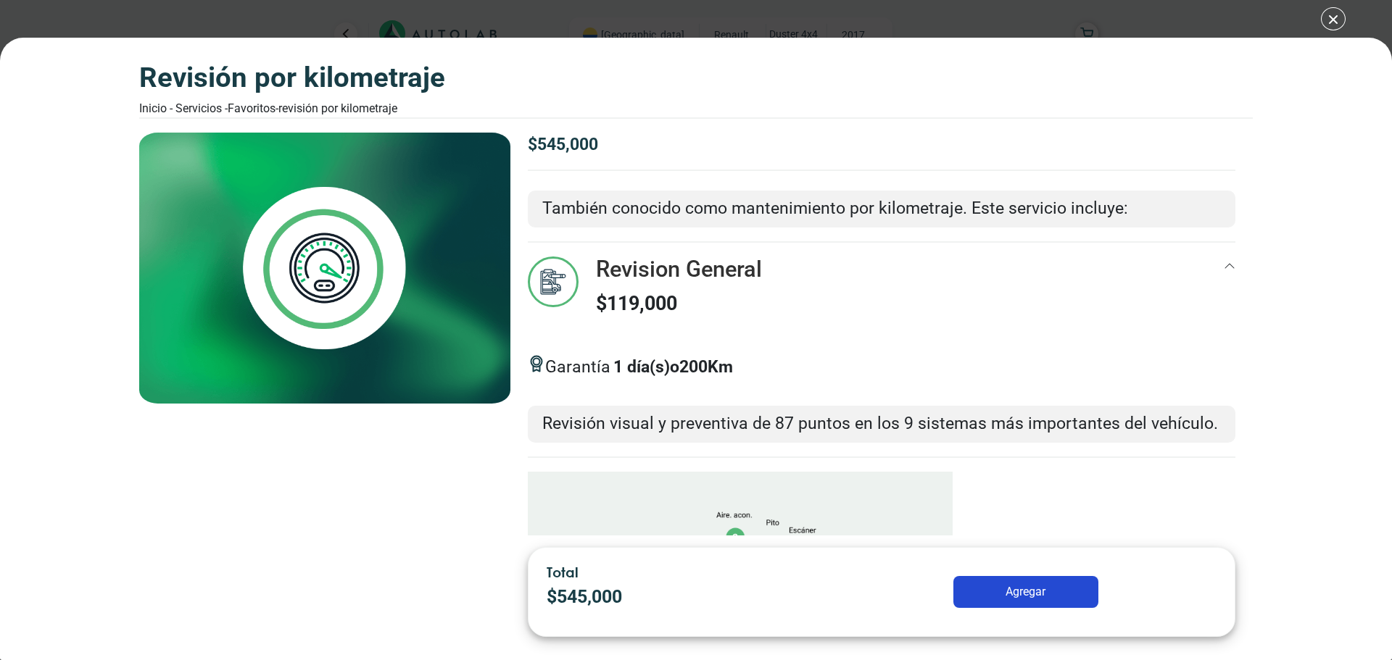
click at [1337, 18] on div "Revisión por Kilometraje Inicio - Servicios - Favoritos - Revisión por Kilometr…" at bounding box center [696, 330] width 1392 height 660
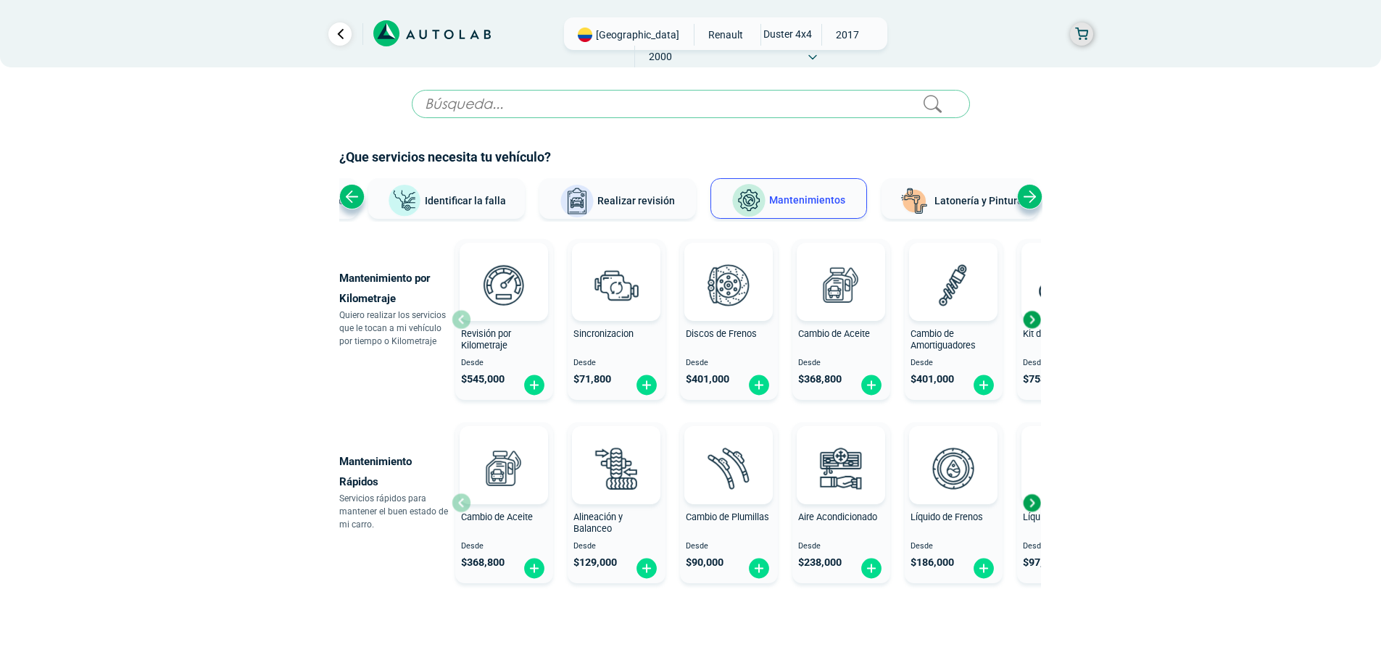
click at [1082, 29] on button "button" at bounding box center [1081, 33] width 23 height 23
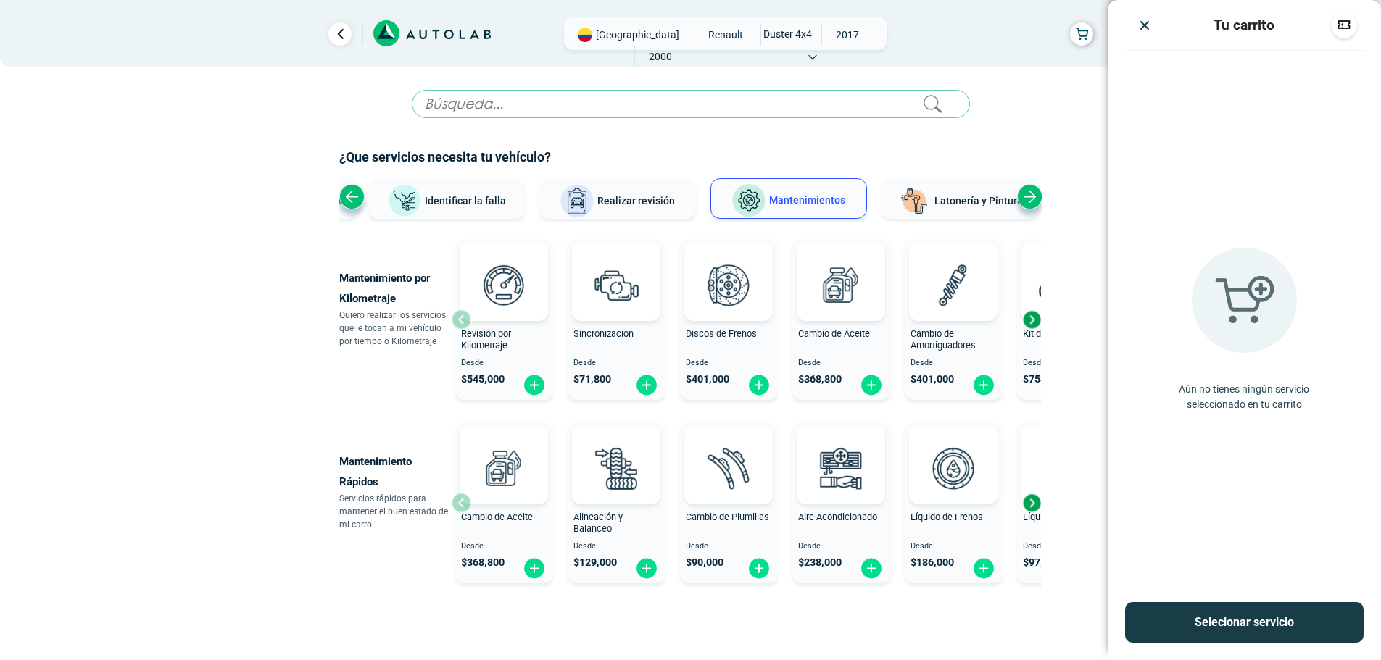
click at [1138, 27] on img "Close" at bounding box center [1145, 25] width 14 height 14
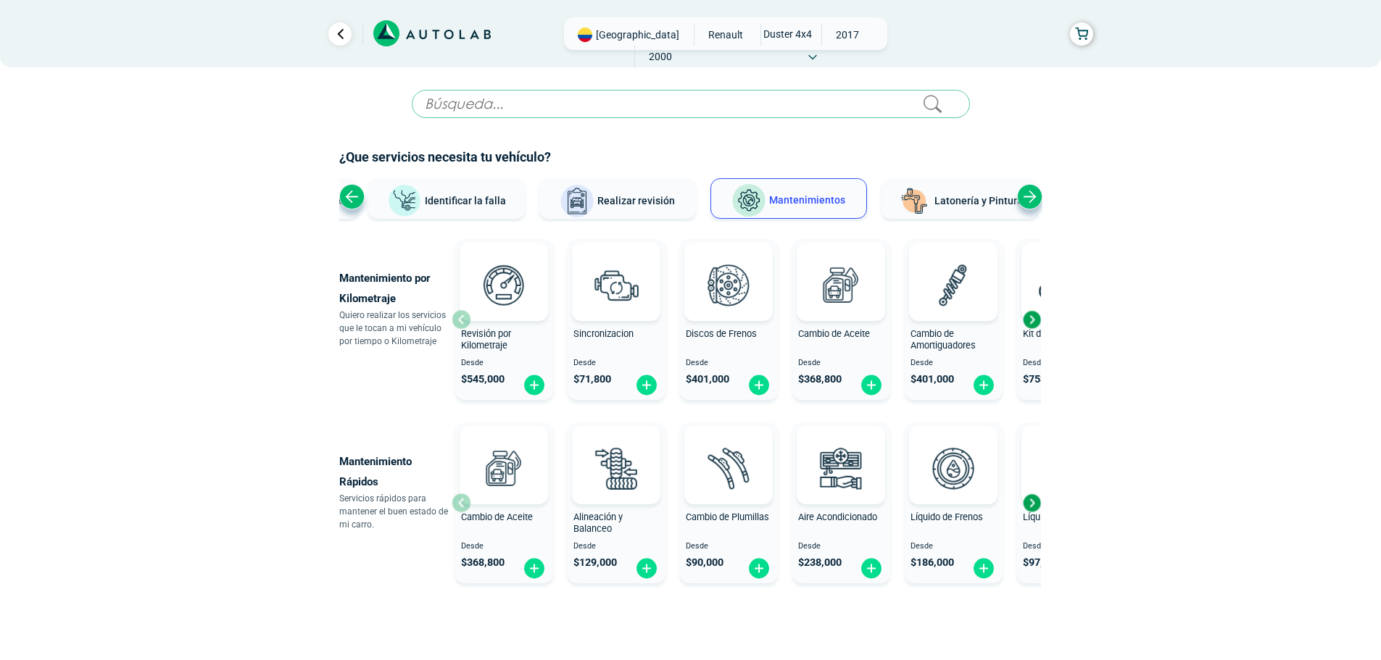
click at [494, 368] on div "Desde $ 545,000" at bounding box center [504, 378] width 98 height 38
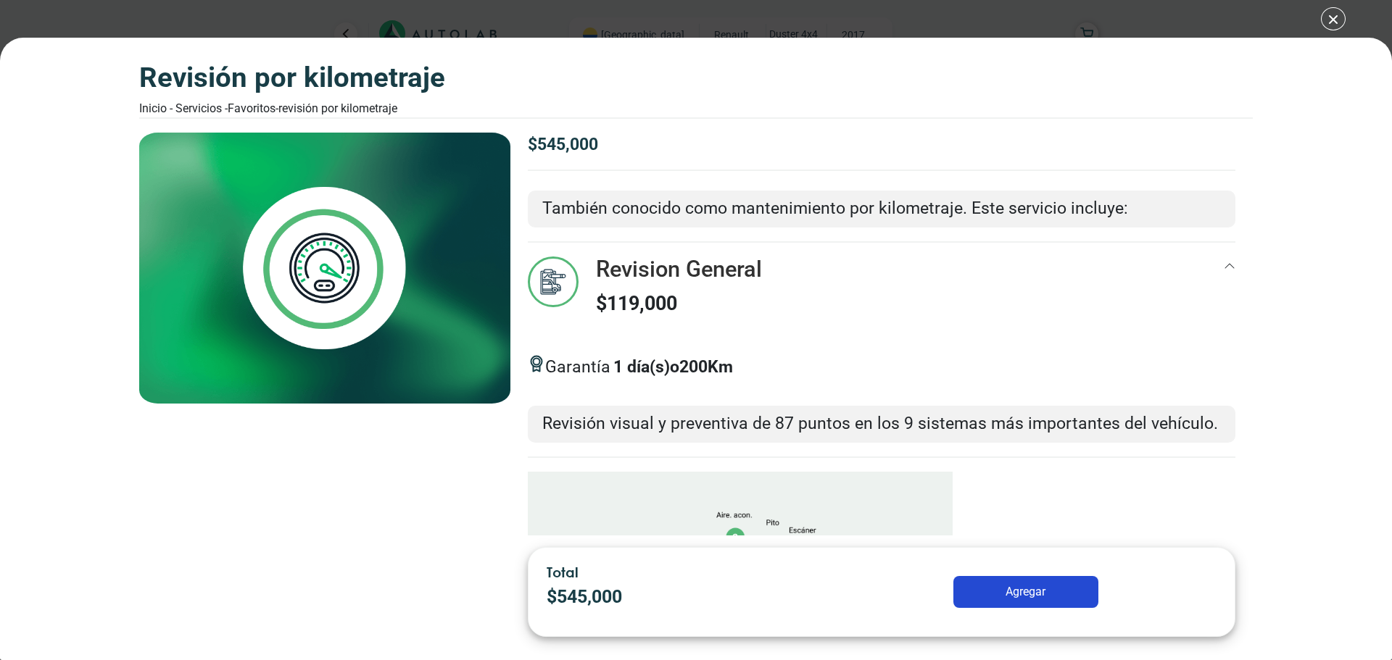
click at [1036, 587] on button "Agregar" at bounding box center [1025, 592] width 145 height 32
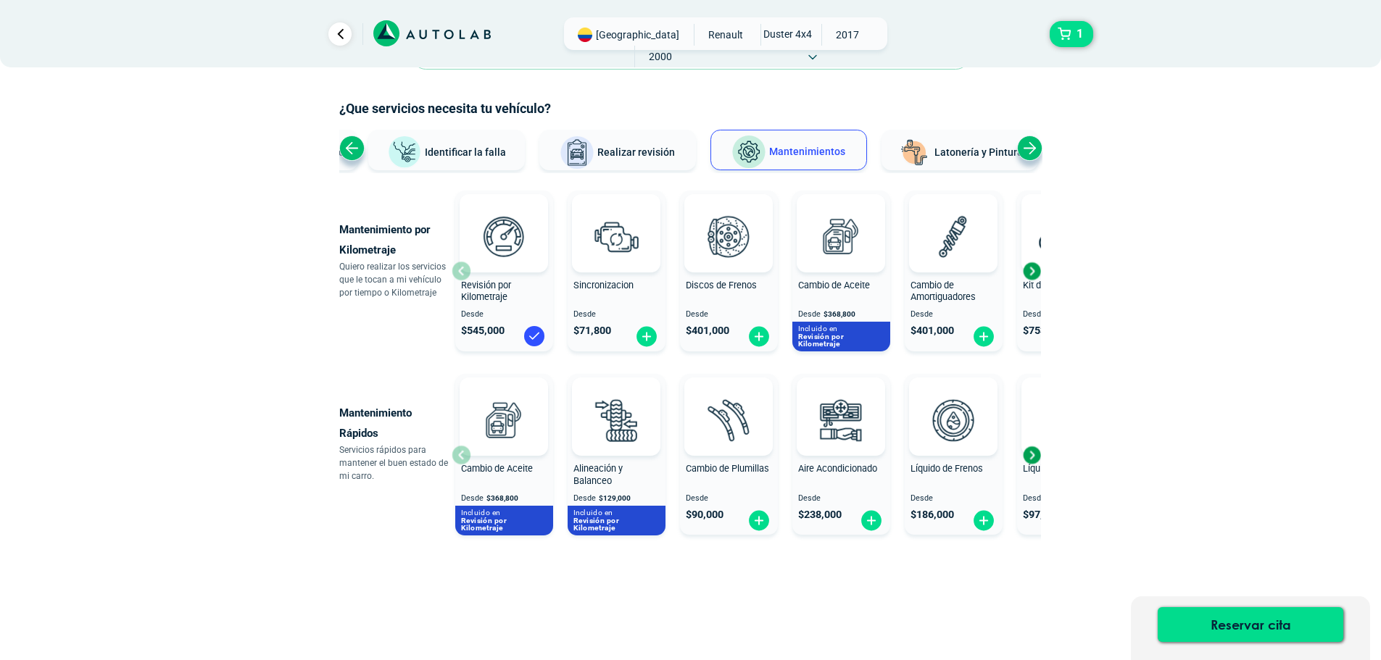
scroll to position [57, 0]
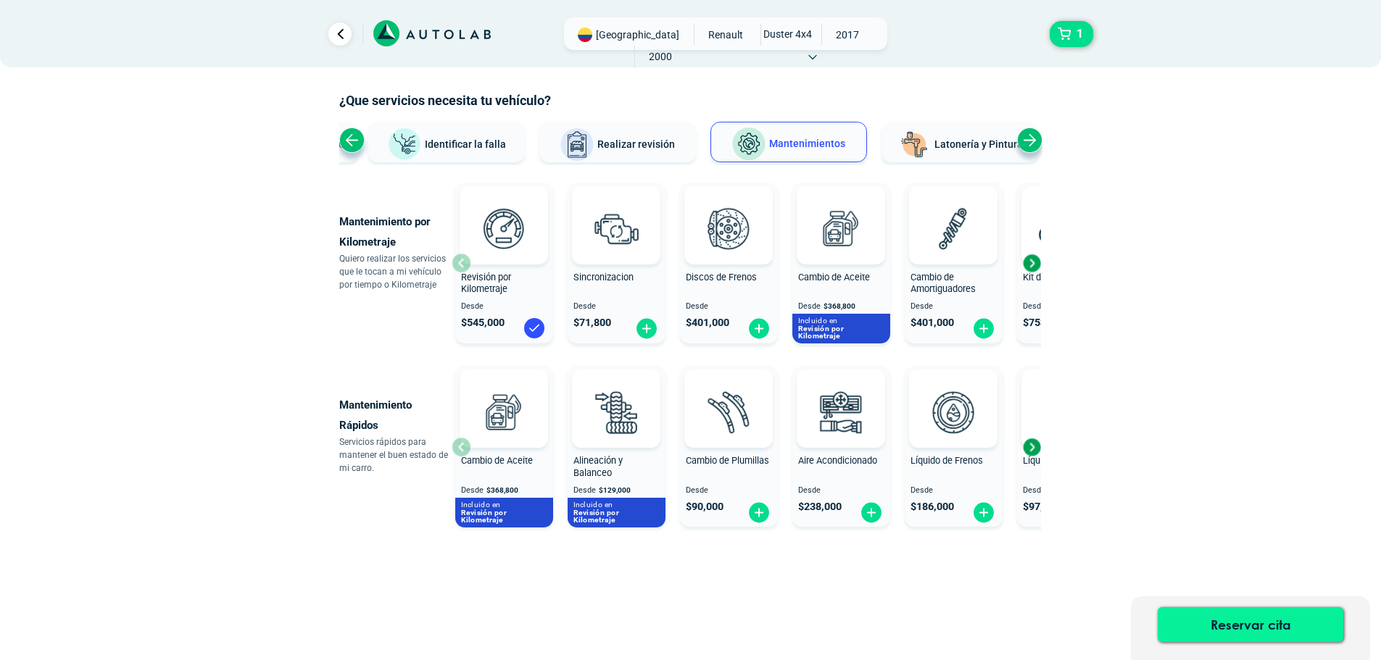
click at [1252, 625] on button "Reservar cita" at bounding box center [1251, 625] width 186 height 35
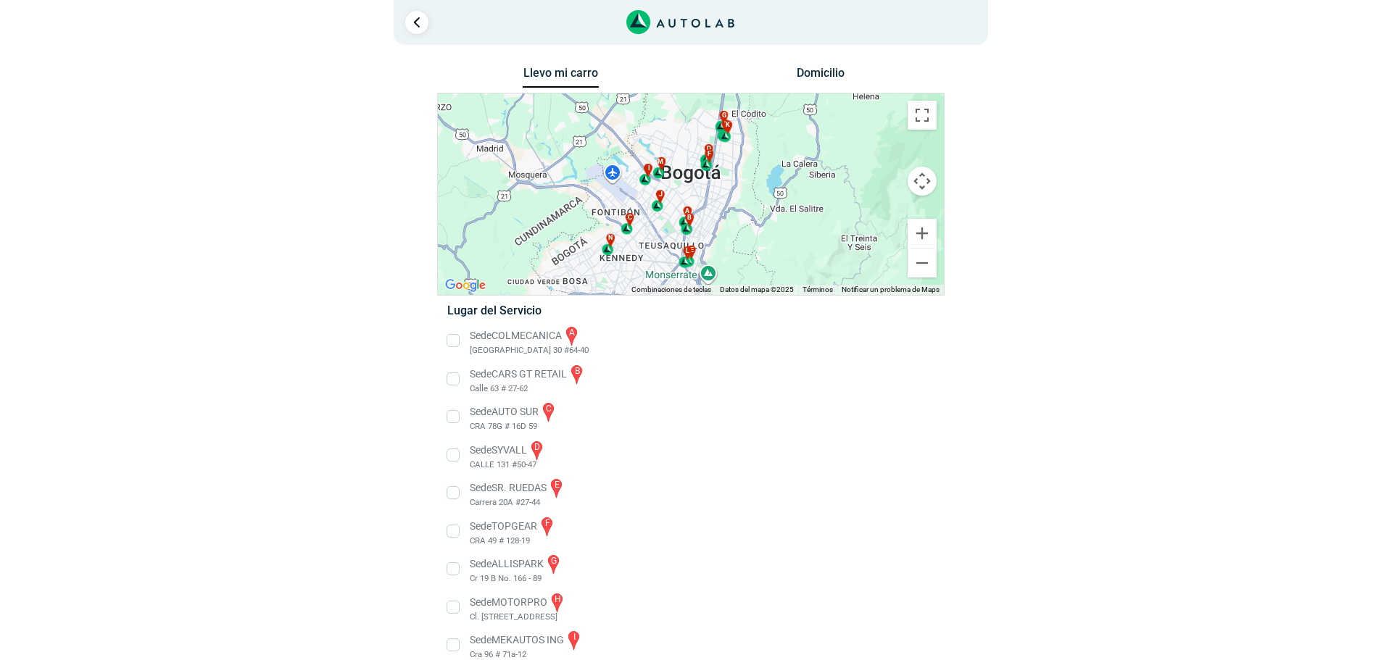
click at [451, 342] on li "Sede COLMECANICA a [GEOGRAPHIC_DATA] 30 #64-40" at bounding box center [690, 341] width 508 height 33
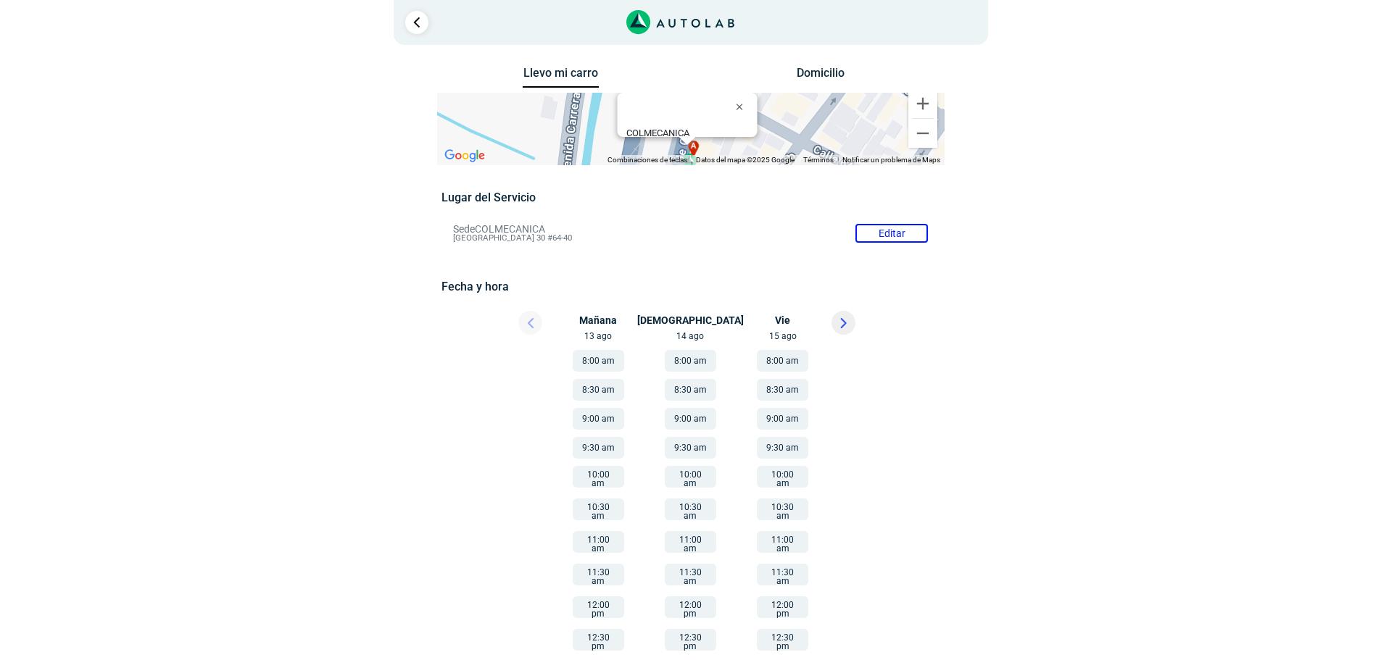
click at [845, 320] on icon at bounding box center [843, 323] width 7 height 10
click at [590, 357] on button "8:00 am" at bounding box center [598, 361] width 51 height 22
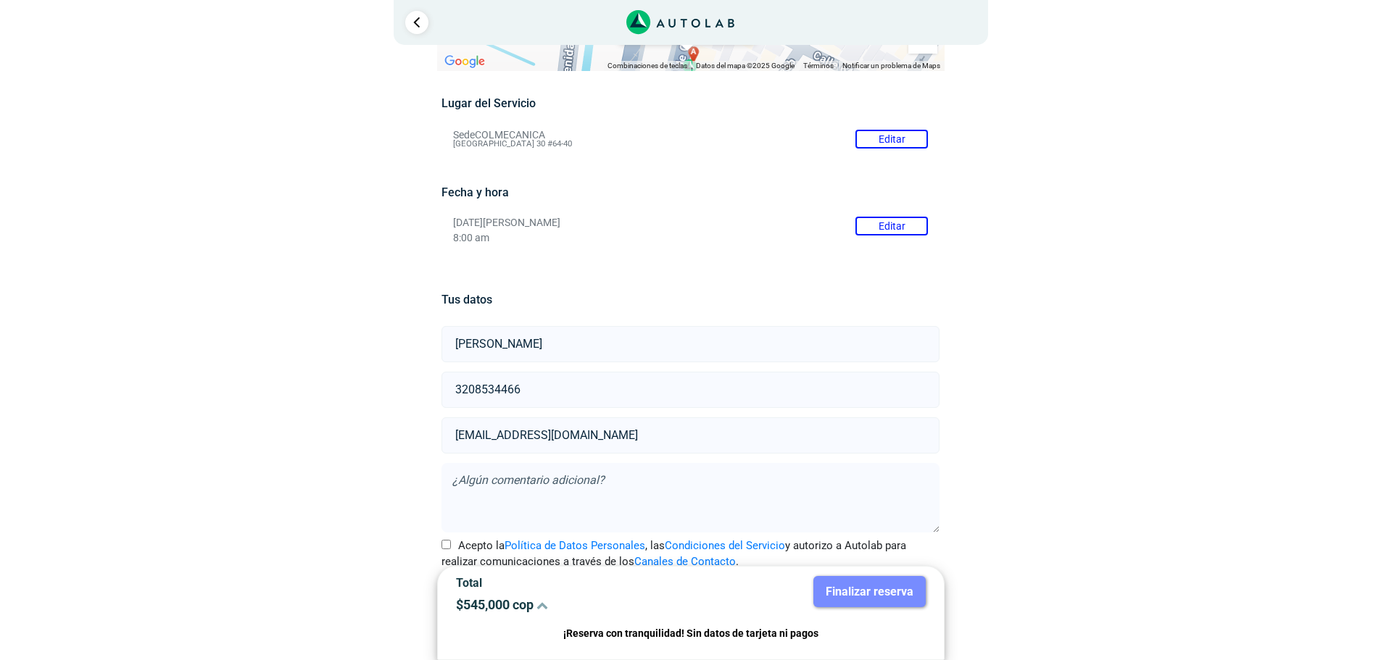
scroll to position [128, 0]
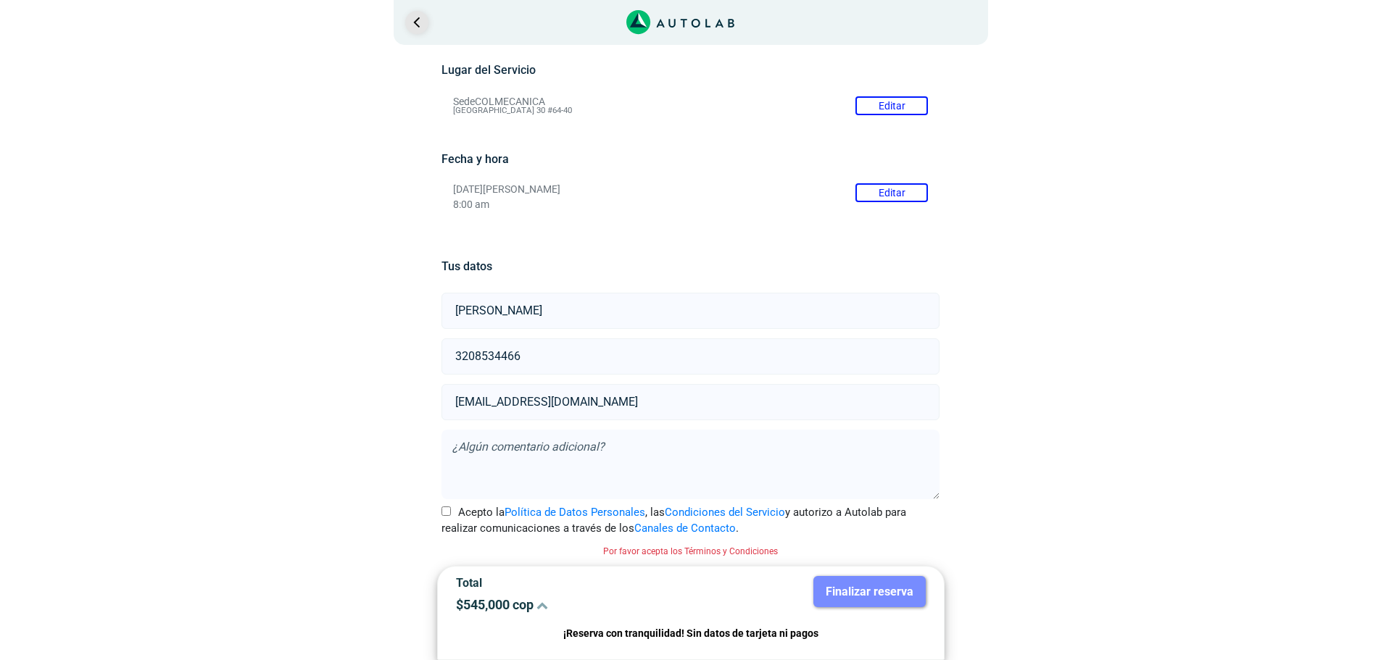
click at [415, 30] on link "Ir al paso anterior" at bounding box center [416, 22] width 23 height 23
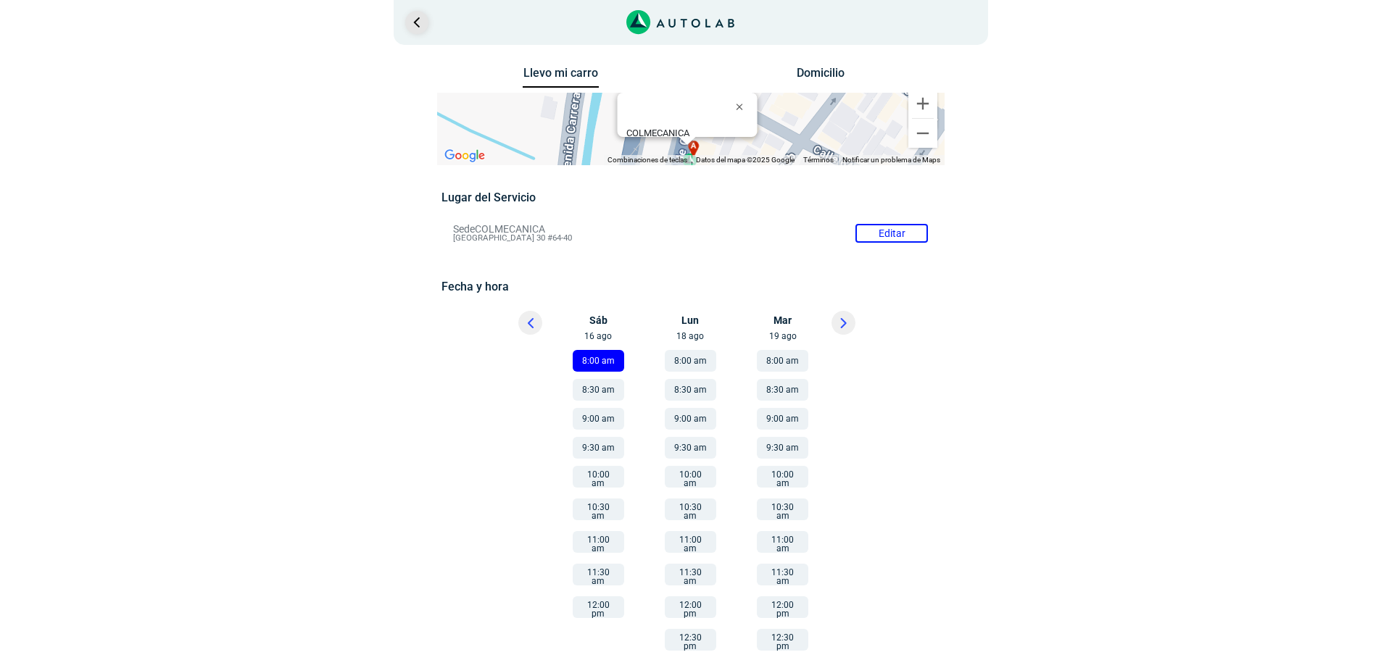
click at [415, 30] on link "Ir al paso anterior" at bounding box center [416, 22] width 23 height 23
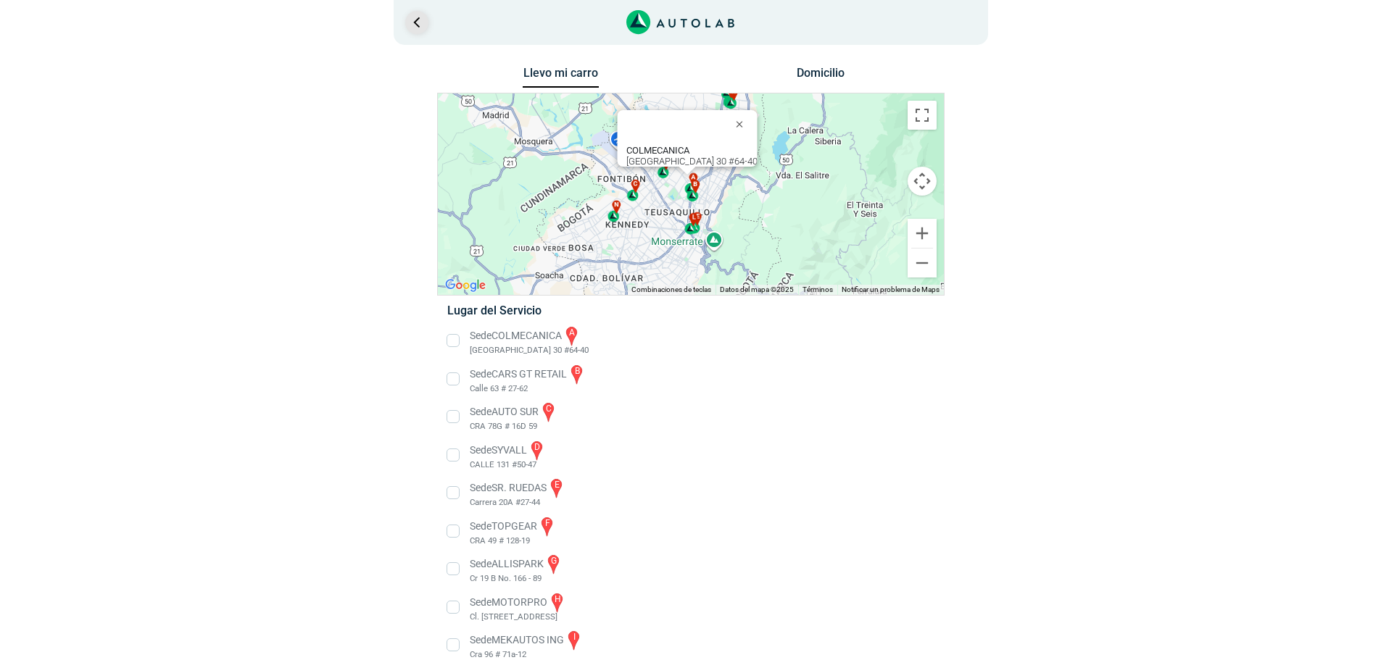
click at [415, 30] on link "Ir al paso anterior" at bounding box center [416, 22] width 23 height 23
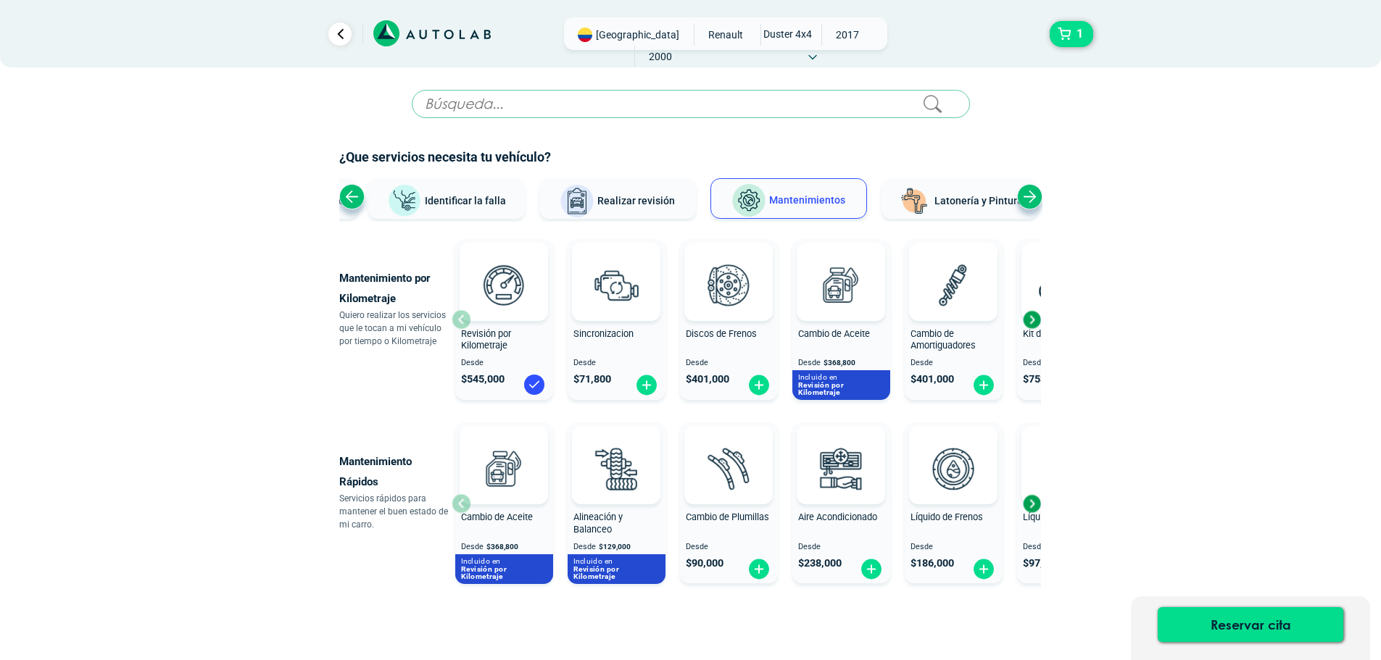
click at [415, 30] on icon at bounding box center [431, 33] width 117 height 27
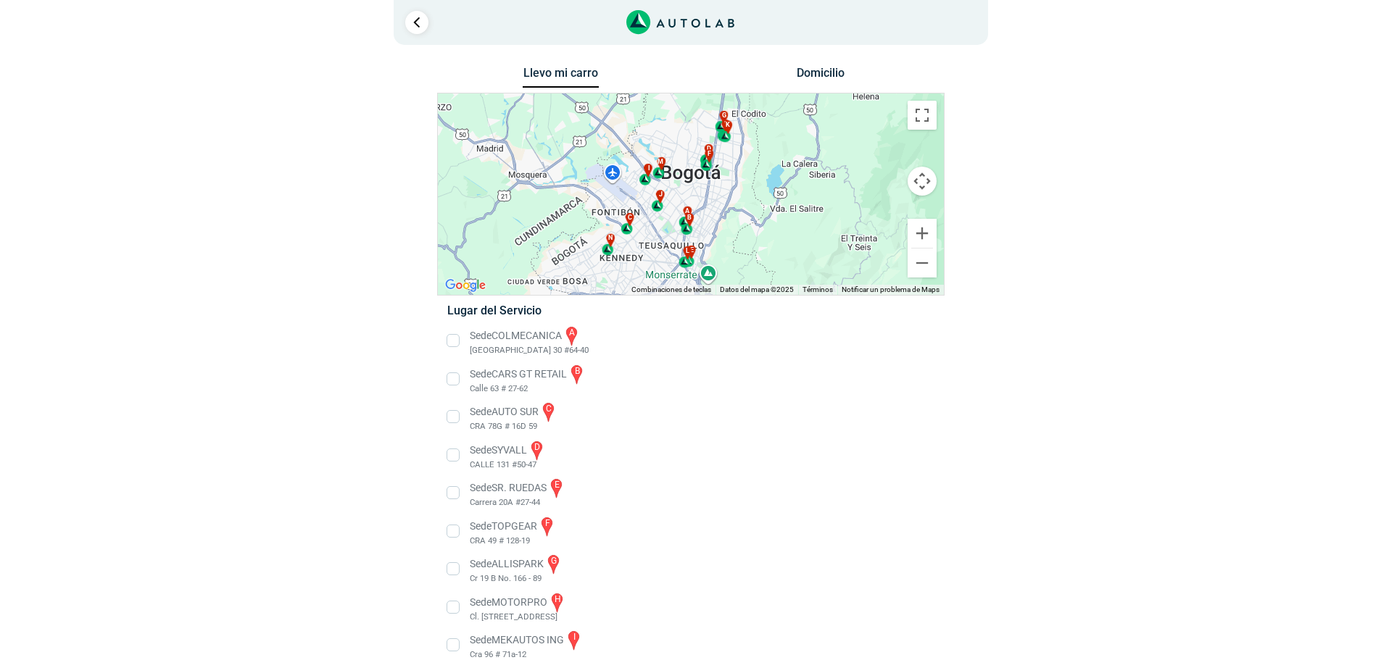
click at [452, 339] on li "Sede COLMECANICA a [GEOGRAPHIC_DATA] 30 #64-40" at bounding box center [690, 341] width 508 height 33
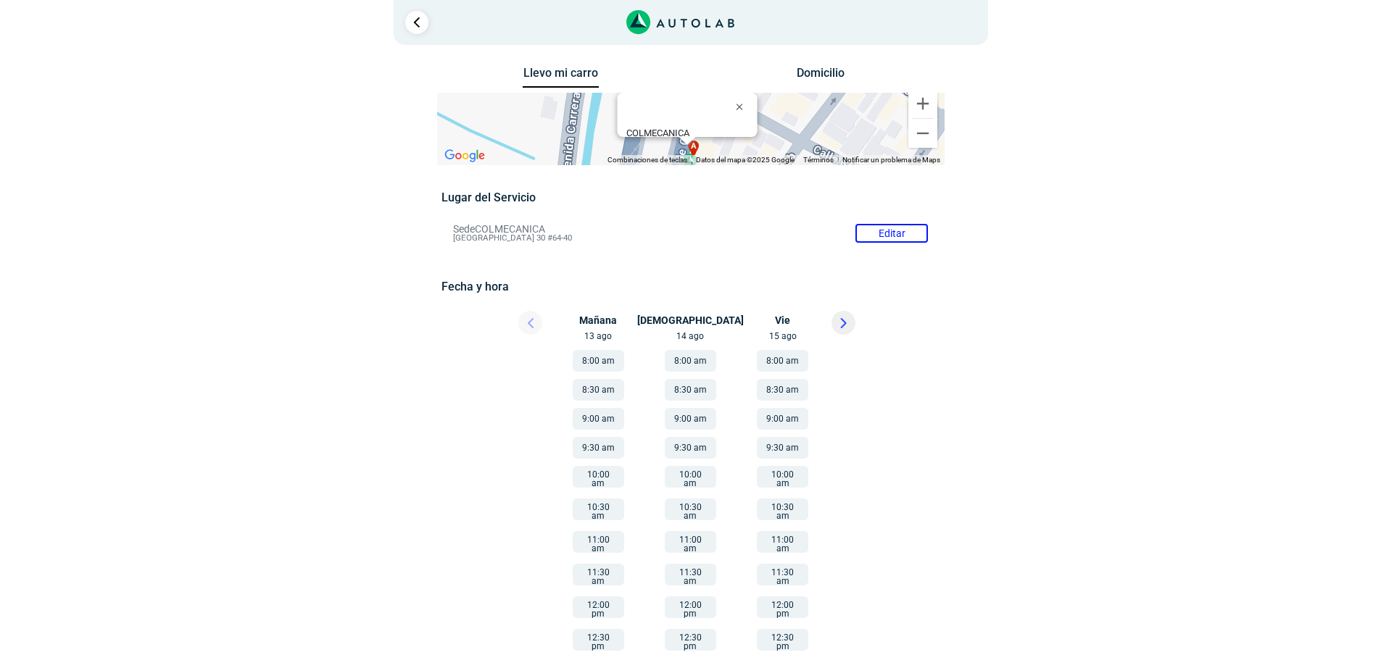
click at [842, 322] on icon at bounding box center [843, 323] width 4 height 9
click at [595, 360] on button "8:00 am" at bounding box center [598, 361] width 51 height 22
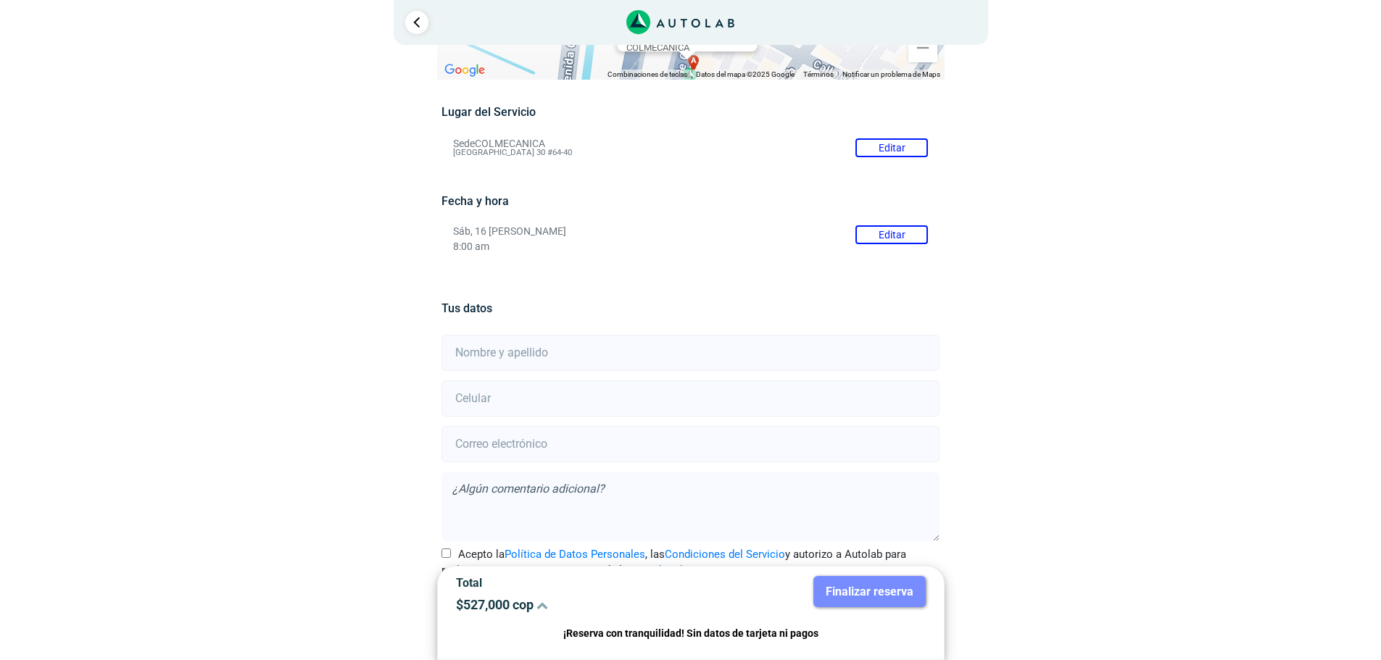
scroll to position [128, 0]
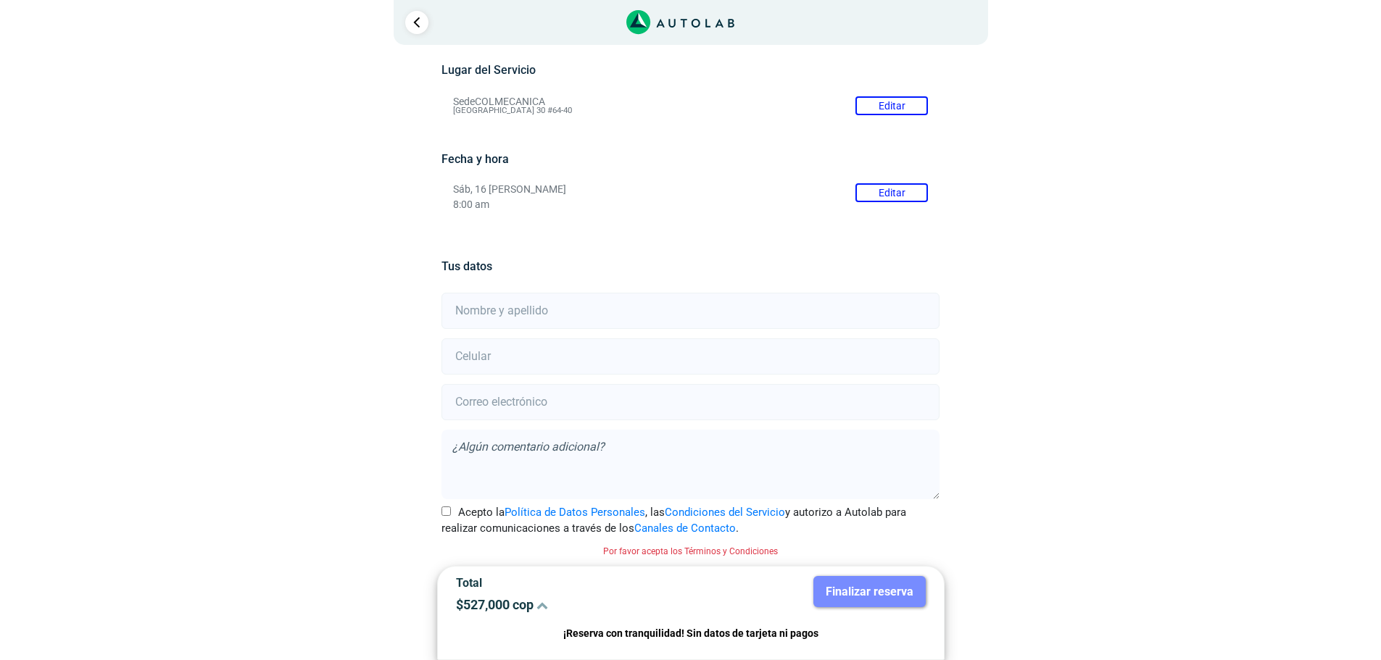
click at [539, 303] on input "text" at bounding box center [691, 311] width 498 height 36
type input "[PERSON_NAME]"
click at [561, 358] on input "number" at bounding box center [691, 357] width 498 height 36
type input "3208534466"
click at [544, 397] on input "email" at bounding box center [691, 402] width 498 height 36
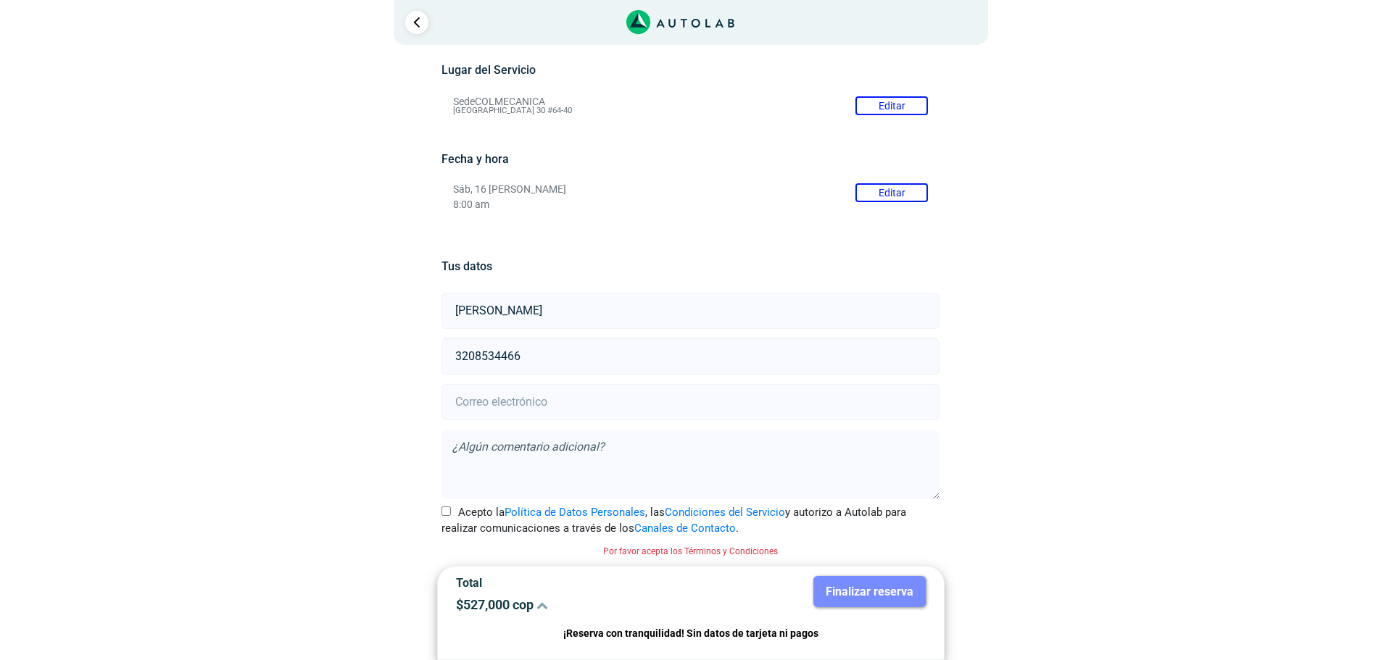
type input "[EMAIL_ADDRESS][DOMAIN_NAME]"
click at [1285, 496] on div "× ¡Reserva tranquilo! Sin datos de tarjeta ni pagos Aquí puedes ver tus servici…" at bounding box center [690, 266] width 1381 height 788
click at [444, 513] on input "Acepto la Política de Datos Personales , las Condiciones del Servicio y autoriz…" at bounding box center [446, 511] width 9 height 9
checkbox input "true"
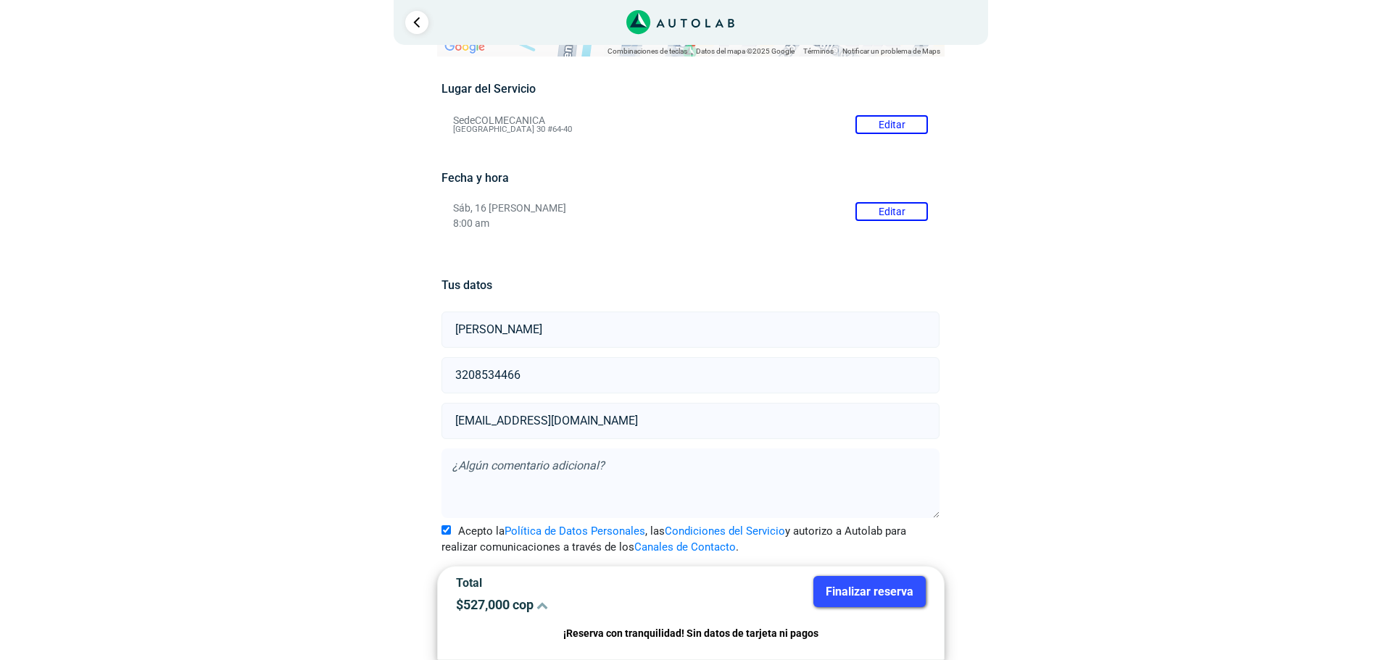
click at [875, 594] on button "Finalizar reserva" at bounding box center [869, 591] width 112 height 31
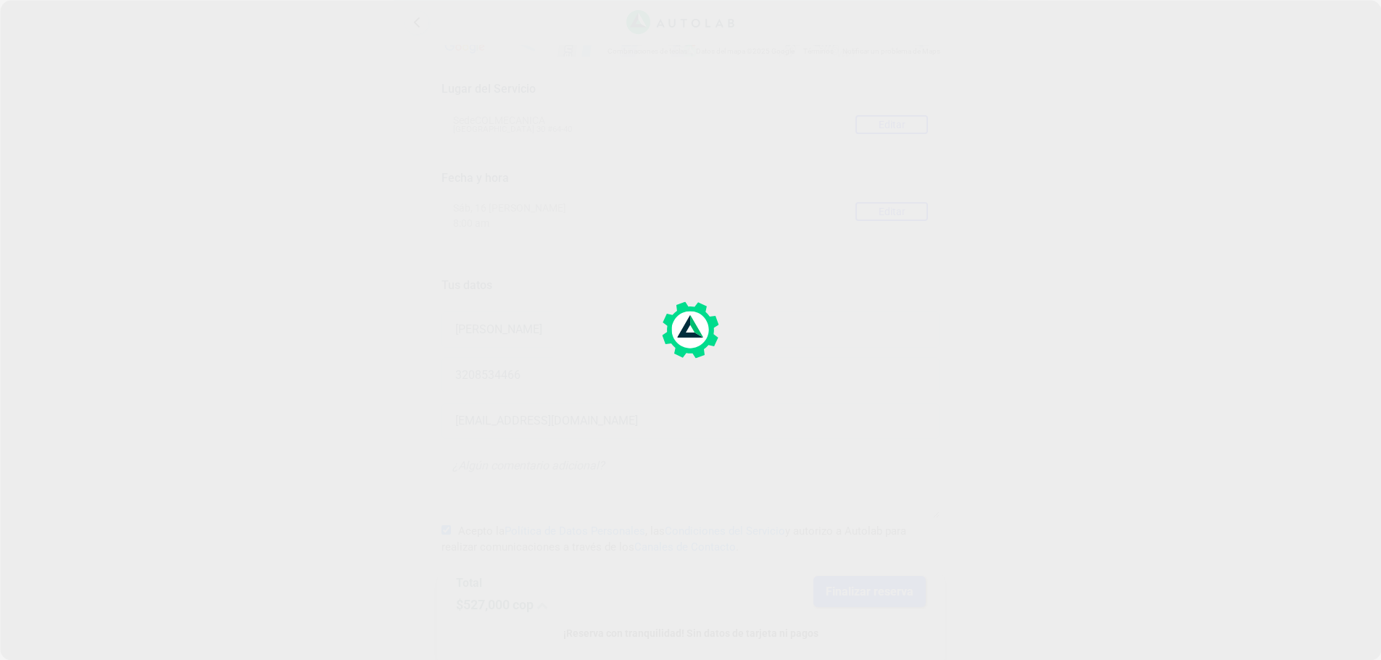
scroll to position [0, 0]
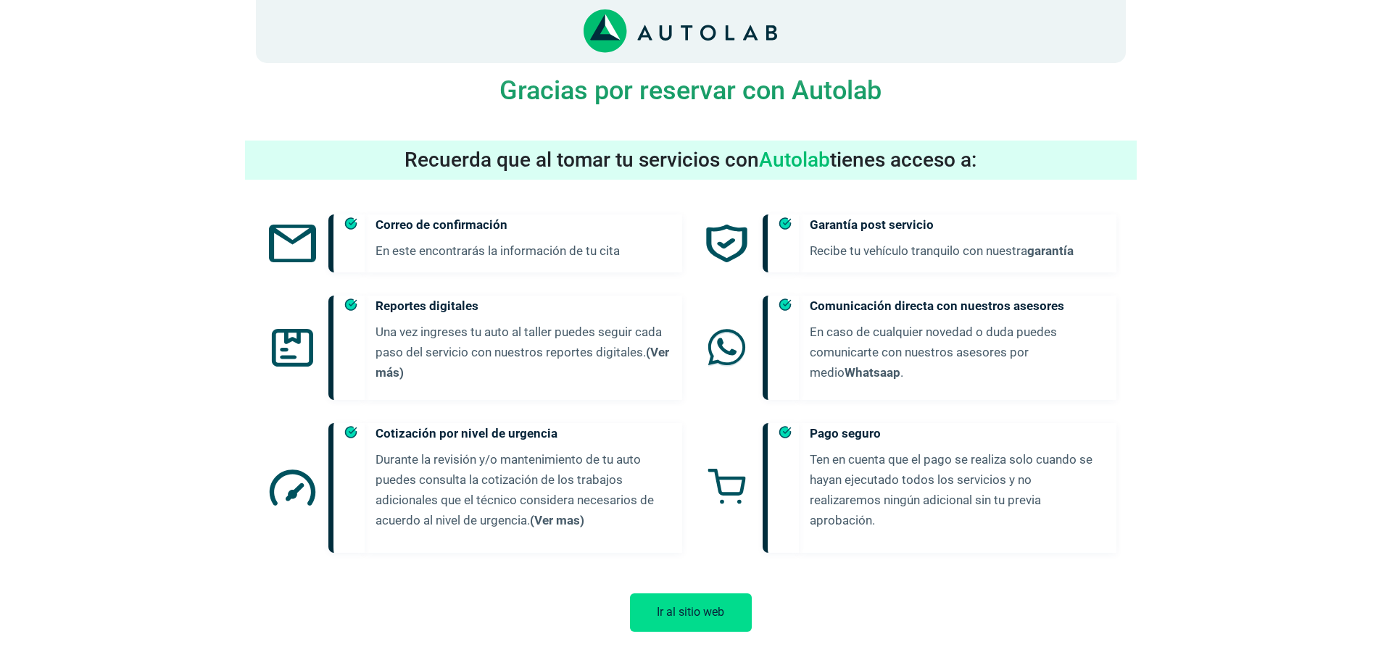
scroll to position [647, 0]
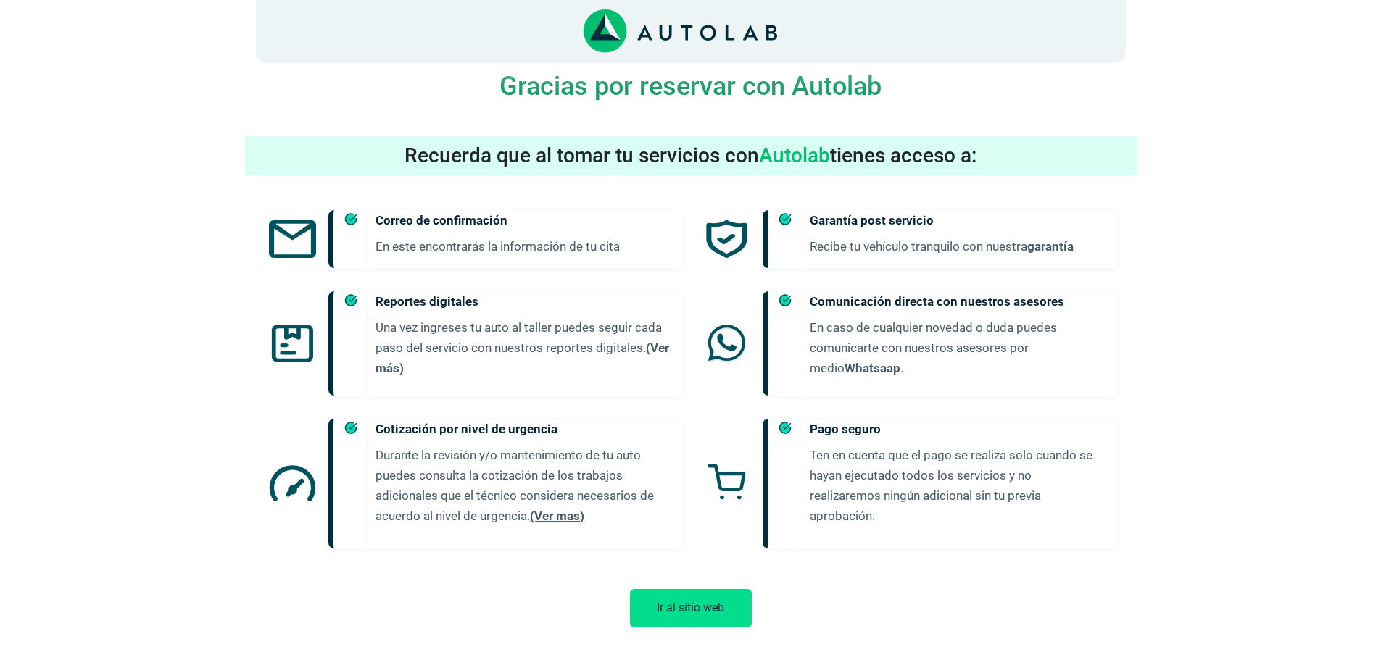
click at [568, 509] on link "(Ver mas)" at bounding box center [557, 516] width 54 height 14
click at [703, 598] on button "Ir al sitio web" at bounding box center [691, 608] width 122 height 38
